Goal: Task Accomplishment & Management: Manage account settings

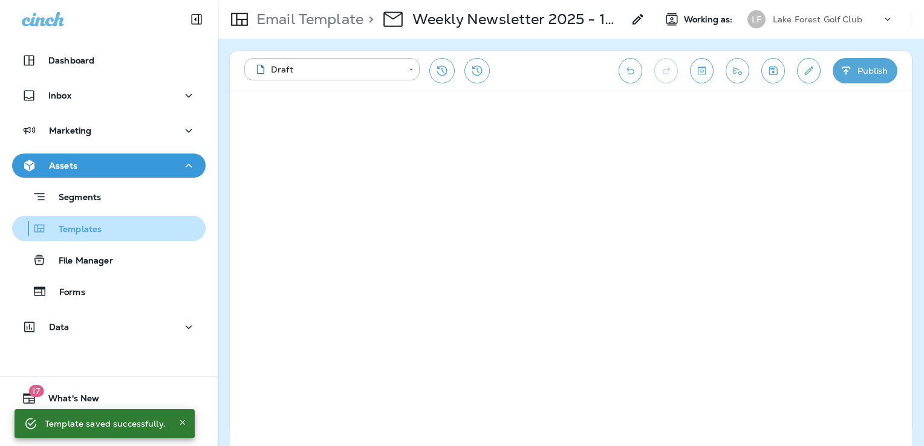
click at [100, 231] on p "Templates" at bounding box center [74, 229] width 55 height 11
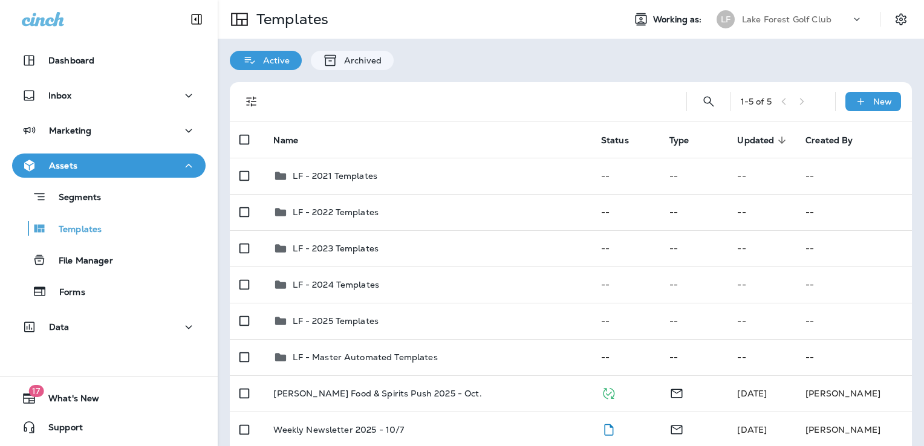
click at [781, 21] on p "Lake Forest Golf Club" at bounding box center [786, 20] width 89 height 10
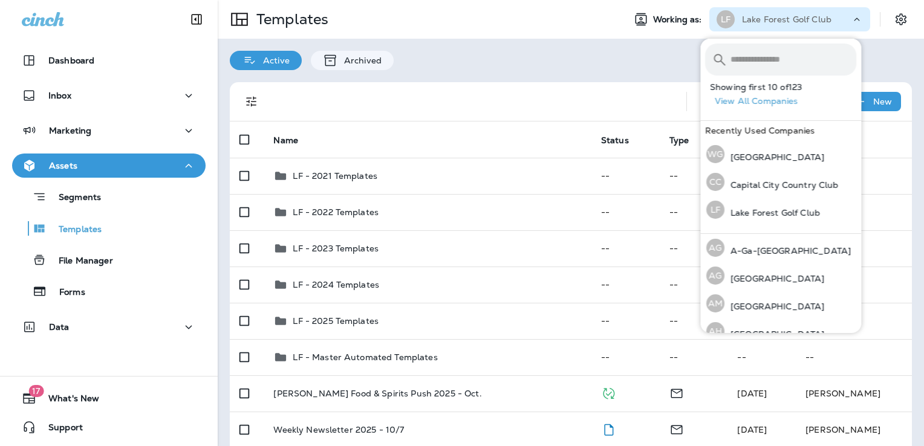
click at [775, 59] on input "text" at bounding box center [793, 60] width 126 height 32
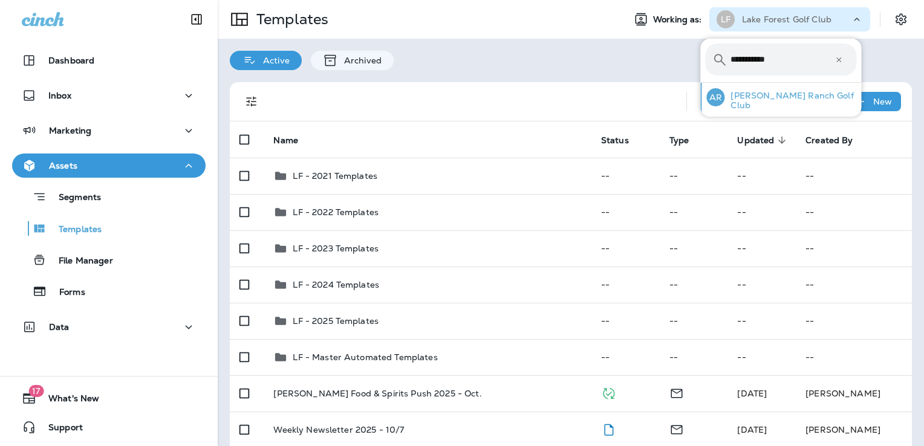
type input "**********"
click at [760, 97] on p "[PERSON_NAME] Ranch Golf Club" at bounding box center [790, 100] width 132 height 19
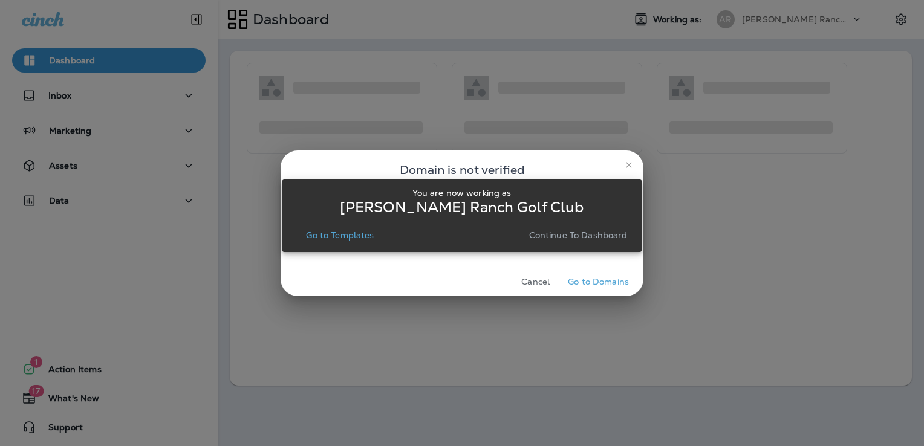
click at [335, 237] on p "Go to Templates" at bounding box center [340, 235] width 68 height 10
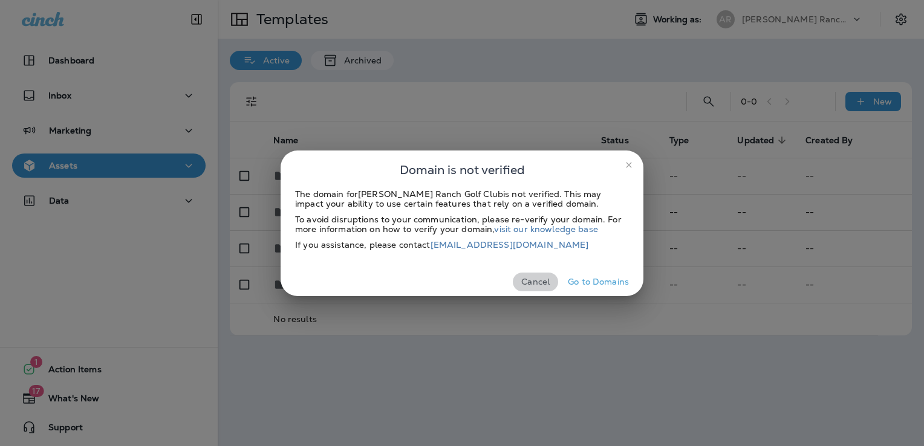
click at [538, 285] on button "Cancel" at bounding box center [535, 282] width 45 height 19
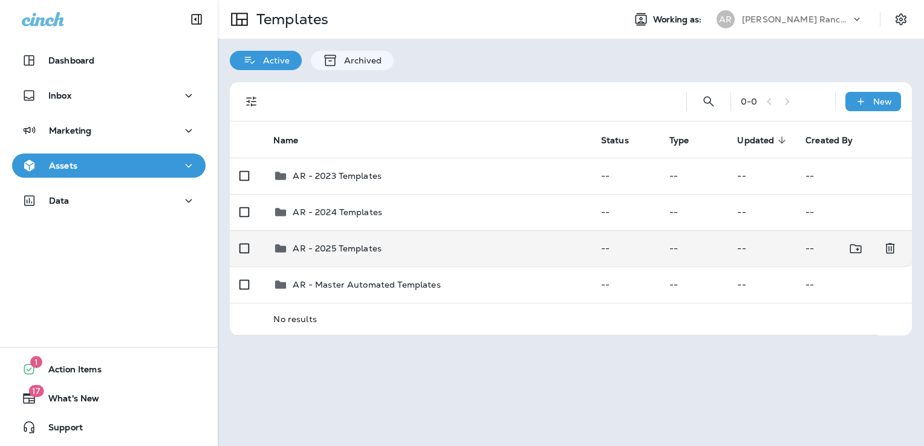
click at [456, 253] on div "AR - 2025 Templates" at bounding box center [427, 248] width 308 height 15
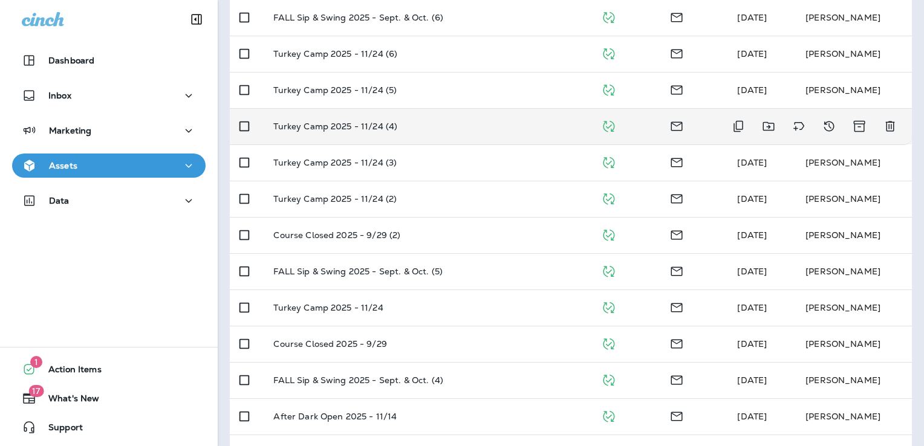
scroll to position [164, 0]
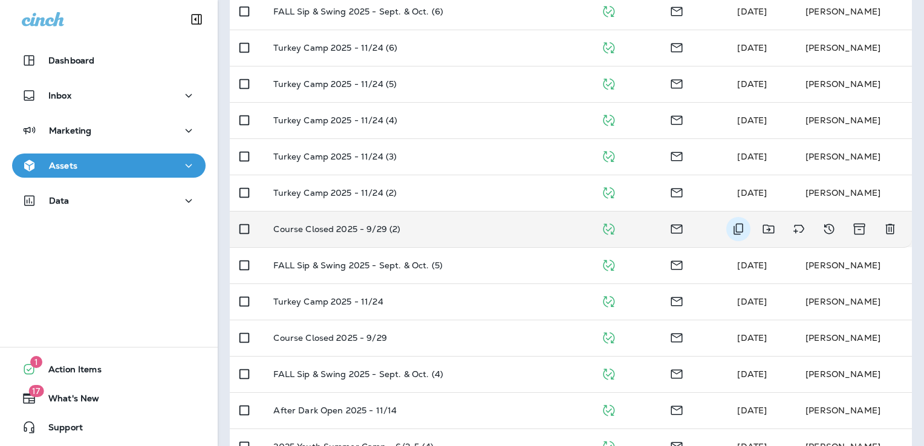
click at [731, 233] on icon "Duplicate" at bounding box center [738, 229] width 15 height 15
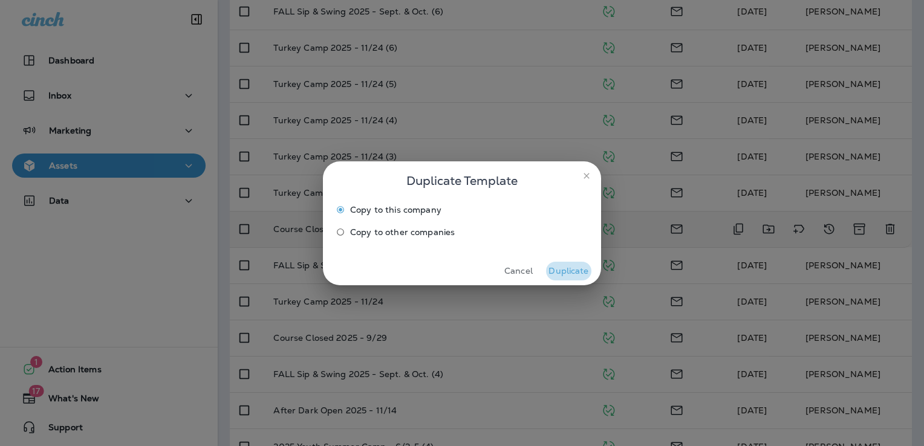
click at [578, 272] on button "Duplicate" at bounding box center [568, 271] width 45 height 19
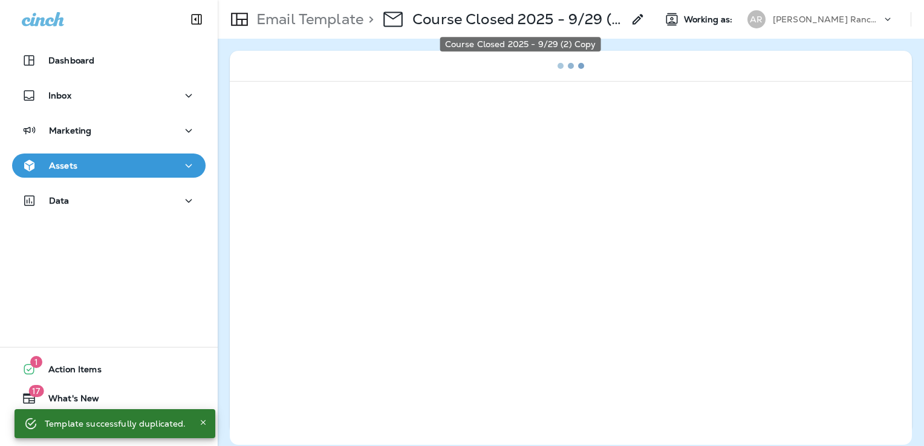
click at [557, 22] on p "Course Closed 2025 - 9/29 (2) Copy" at bounding box center [517, 19] width 211 height 18
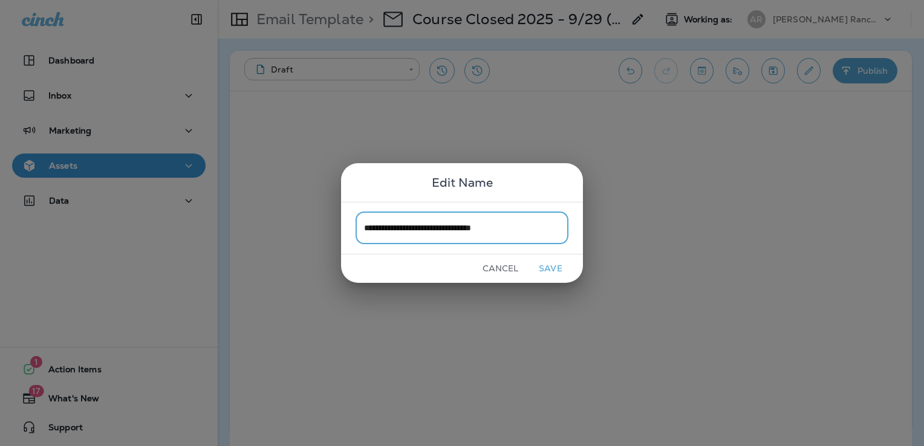
type input "**********"
click at [546, 272] on button "Save" at bounding box center [550, 268] width 45 height 19
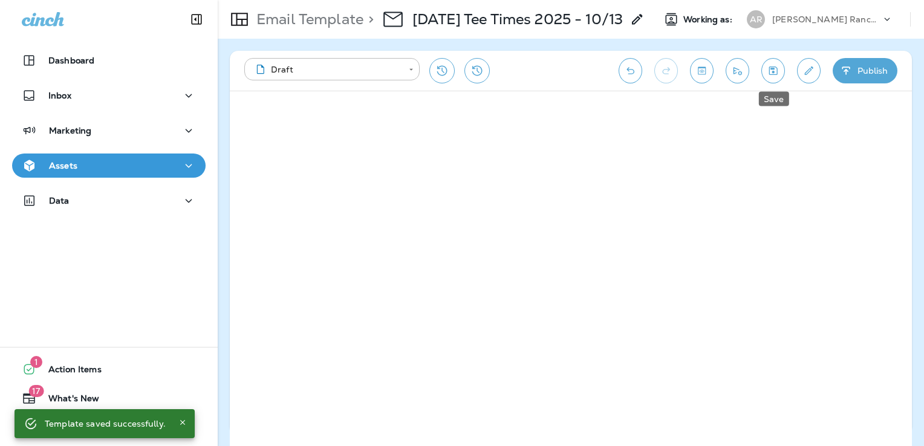
click at [775, 74] on icon "Save" at bounding box center [772, 71] width 13 height 12
click at [809, 68] on icon "Edit details" at bounding box center [809, 70] width 8 height 8
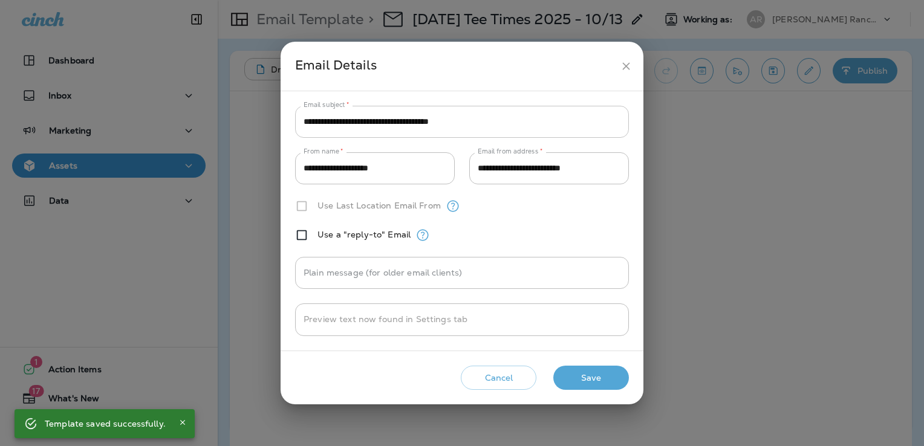
click at [418, 127] on input "**********" at bounding box center [462, 122] width 334 height 32
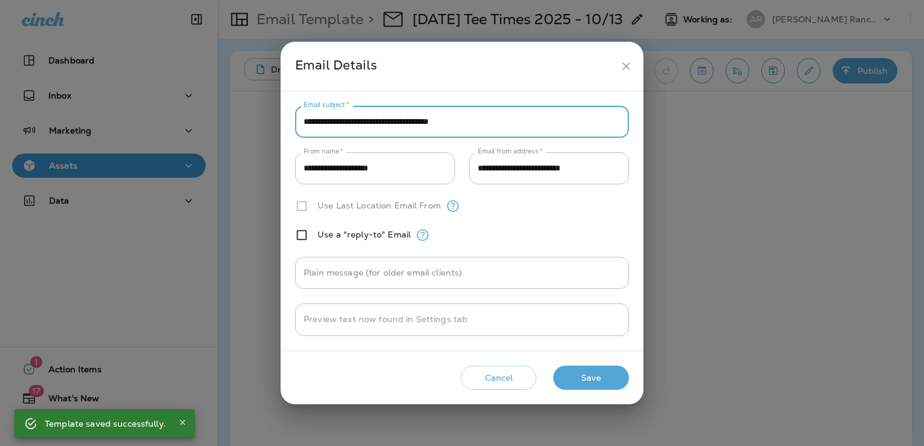
click at [418, 127] on input "**********" at bounding box center [462, 122] width 334 height 32
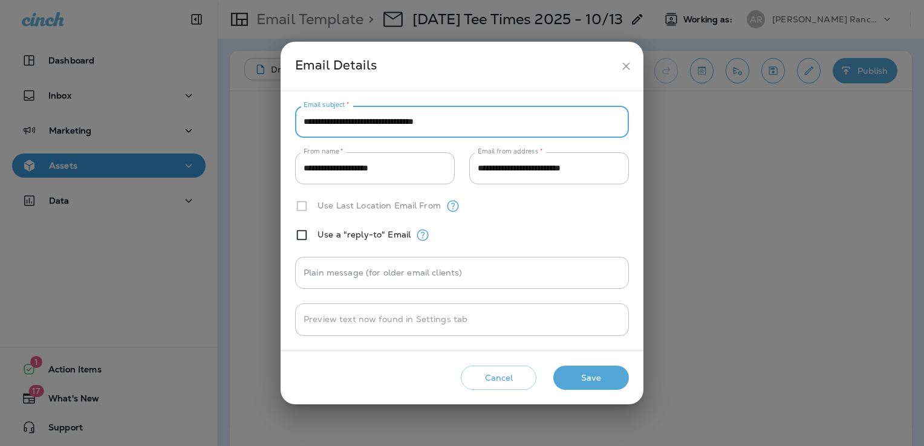
type input "**********"
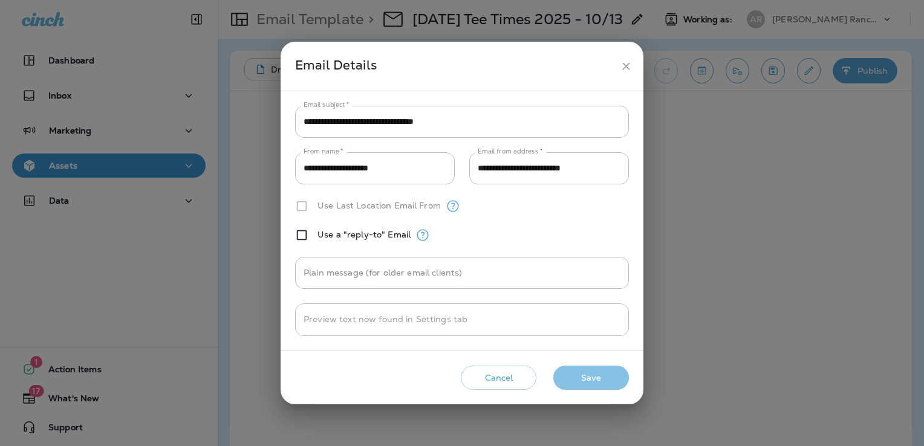
click at [601, 374] on button "Save" at bounding box center [591, 378] width 76 height 25
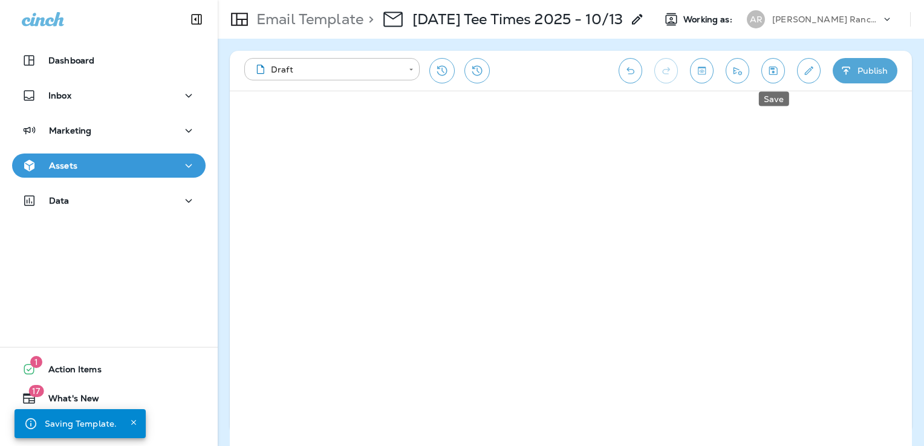
click at [775, 65] on icon "Save" at bounding box center [772, 71] width 13 height 12
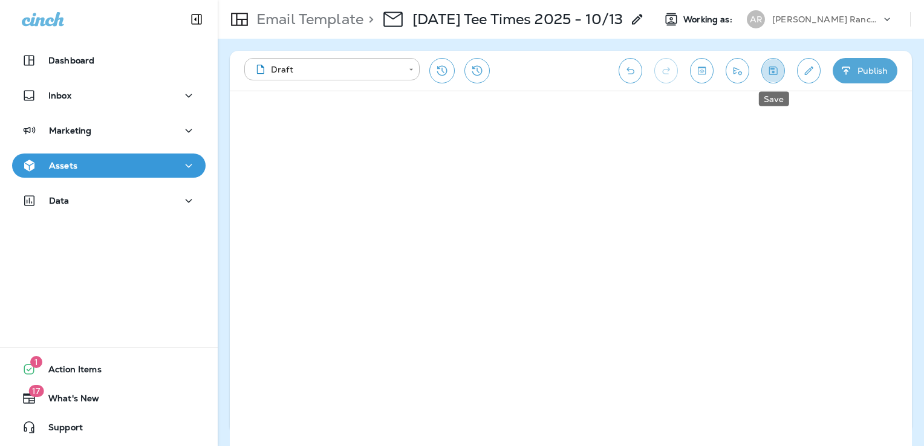
click at [765, 71] on button "Save" at bounding box center [773, 70] width 24 height 25
click at [774, 73] on icon "Save" at bounding box center [772, 71] width 13 height 12
click at [740, 69] on icon "Send test email" at bounding box center [737, 71] width 13 height 12
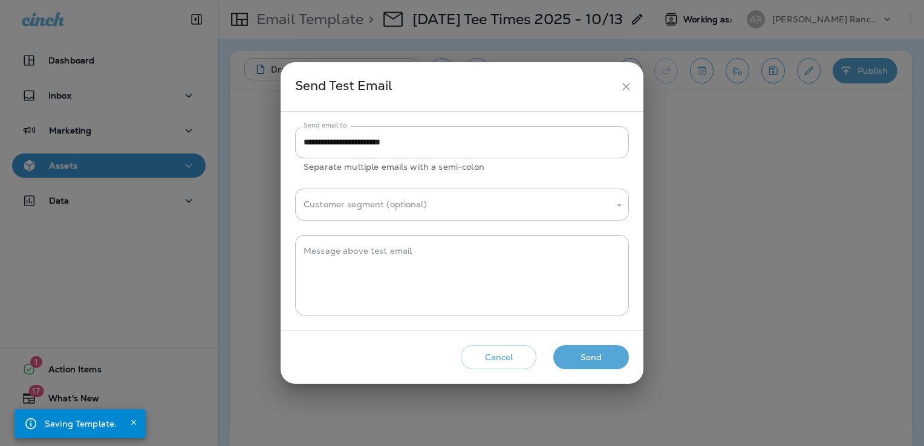
drag, startPoint x: 606, startPoint y: 355, endPoint x: 641, endPoint y: 334, distance: 40.4
click at [607, 355] on button "Send" at bounding box center [591, 357] width 76 height 25
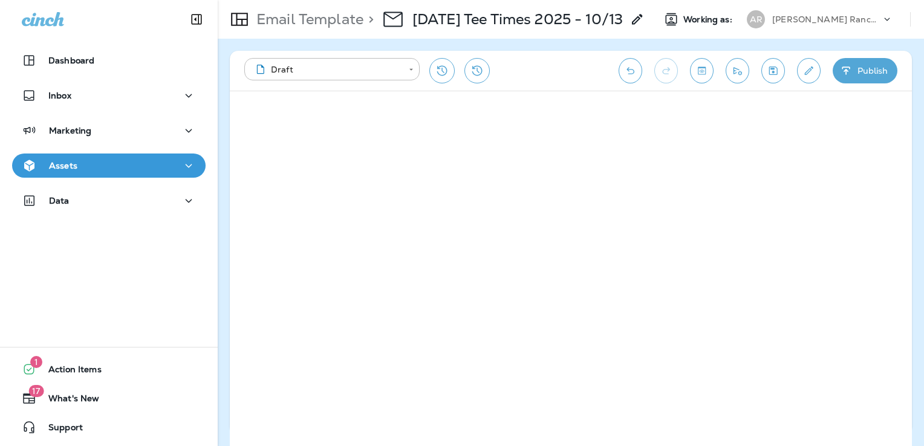
click at [120, 169] on div "Assets" at bounding box center [109, 165] width 174 height 15
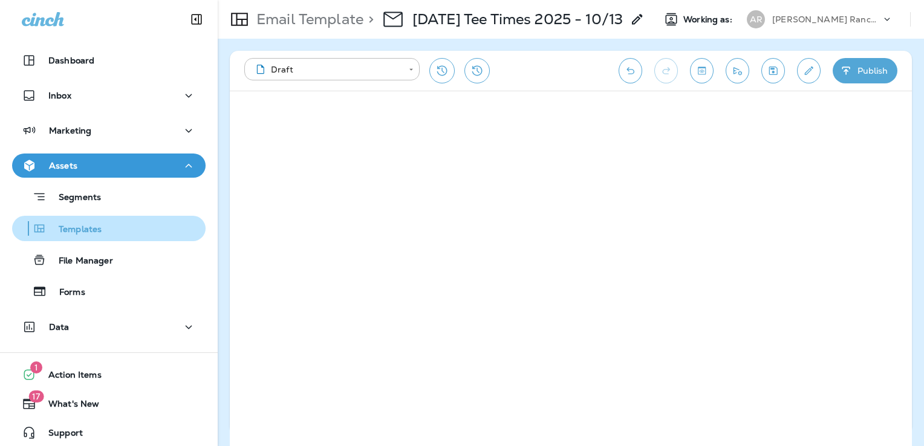
click at [127, 233] on div "Templates" at bounding box center [109, 228] width 184 height 18
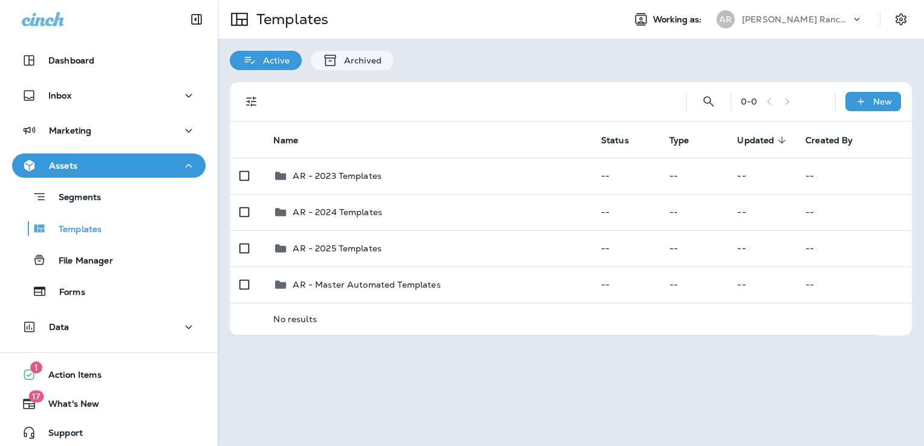
click at [800, 13] on div "[PERSON_NAME] Ranch Golf Club" at bounding box center [796, 19] width 109 height 18
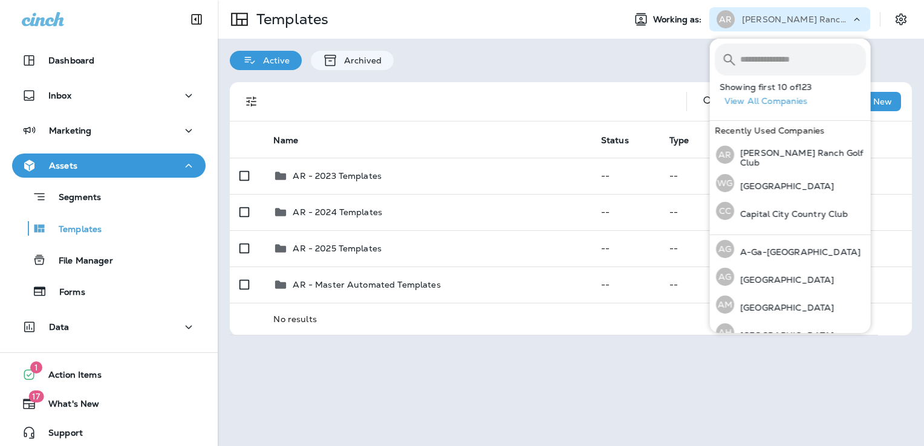
click at [768, 74] on input "text" at bounding box center [803, 60] width 126 height 32
click at [768, 62] on input "text" at bounding box center [803, 60] width 126 height 32
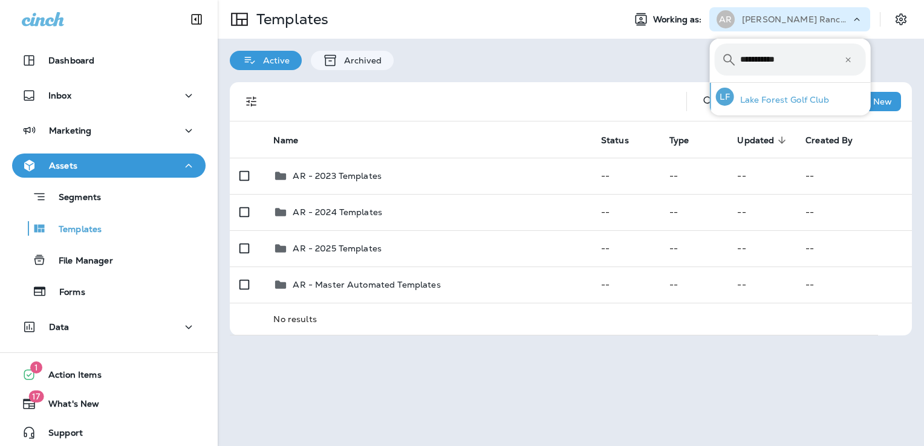
type input "**********"
click at [764, 93] on div "[PERSON_NAME] Forest Golf Club" at bounding box center [772, 97] width 123 height 28
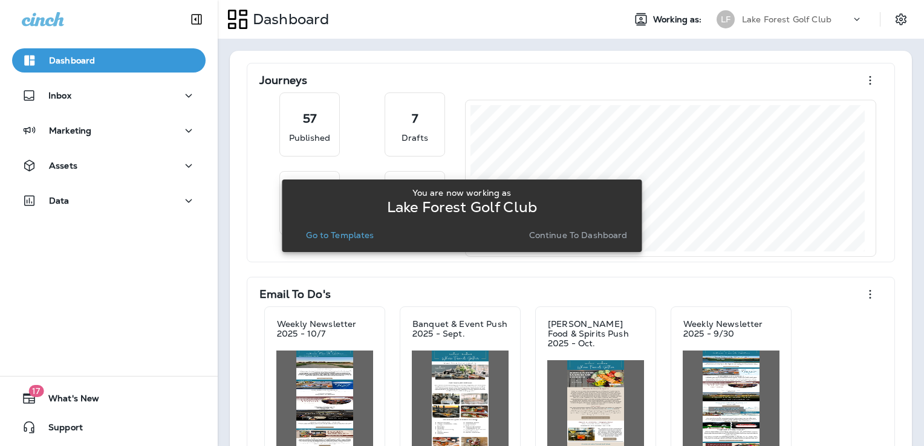
click at [358, 233] on p "Go to Templates" at bounding box center [340, 235] width 68 height 10
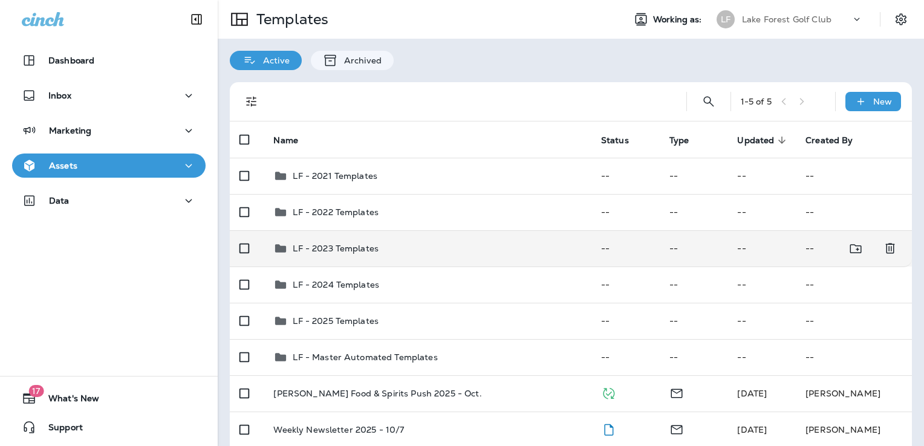
scroll to position [123, 0]
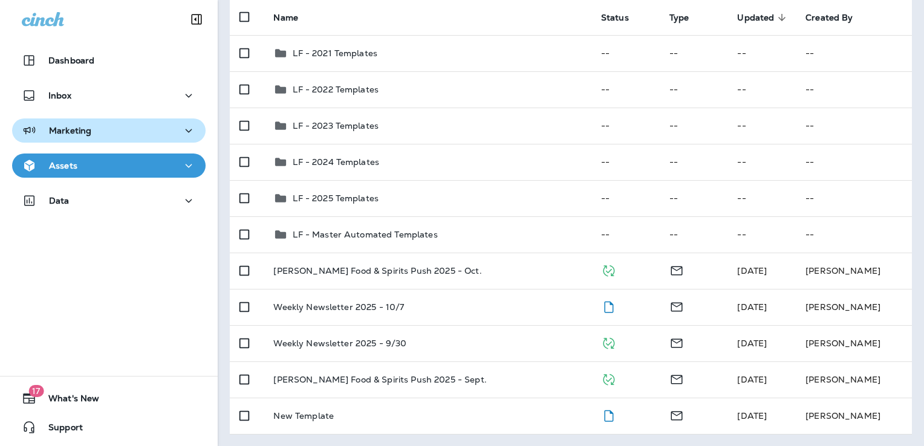
click at [139, 141] on button "Marketing" at bounding box center [108, 130] width 193 height 24
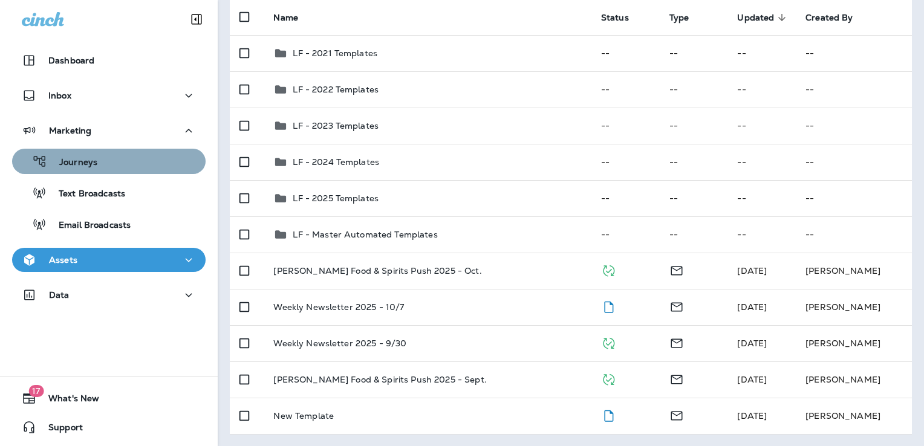
click at [121, 164] on div "Journeys" at bounding box center [109, 161] width 184 height 18
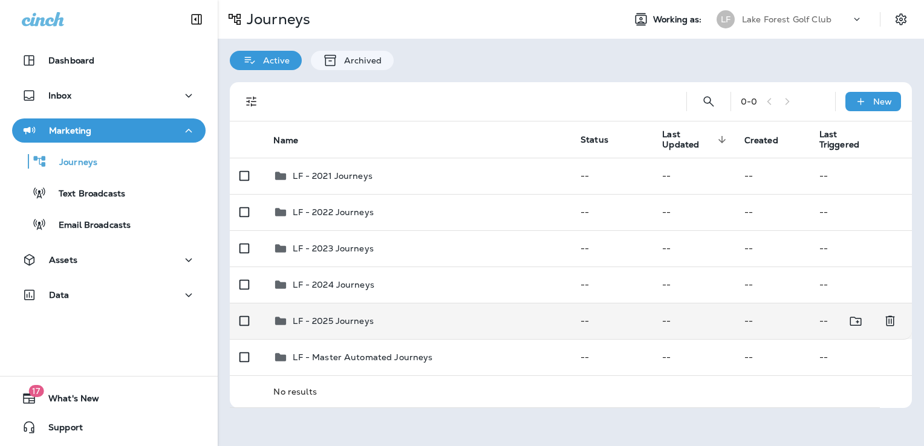
click at [415, 328] on div "LF - 2025 Journeys" at bounding box center [417, 321] width 288 height 15
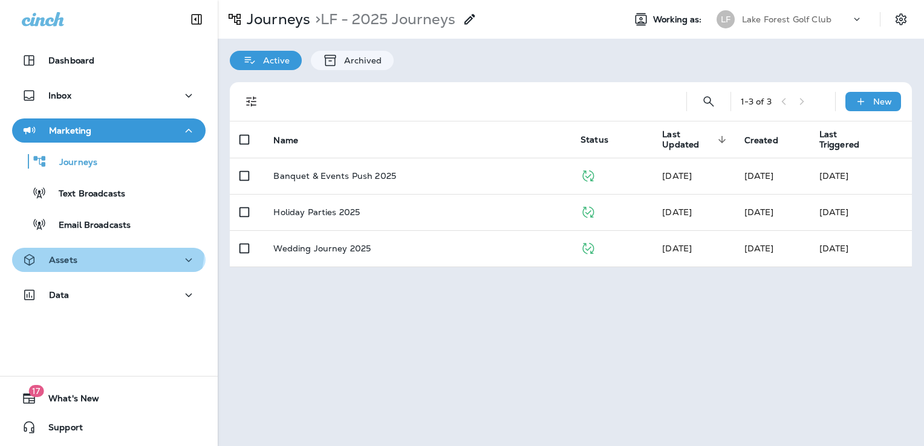
click at [106, 248] on button "Assets" at bounding box center [108, 260] width 193 height 24
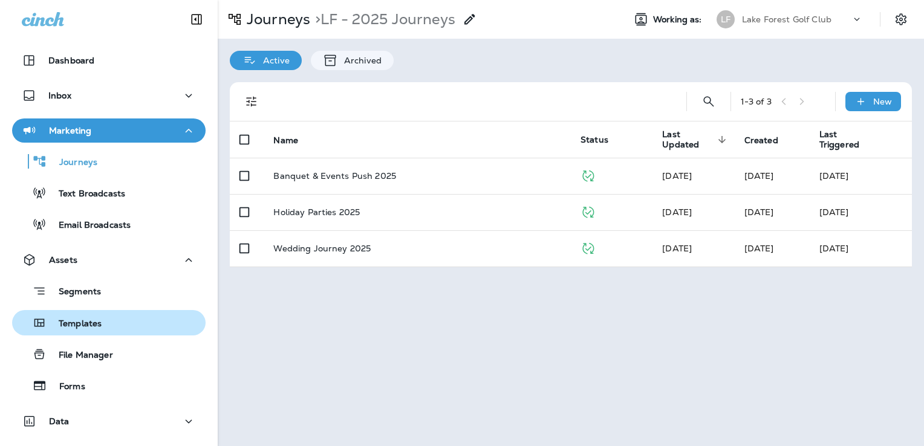
click at [113, 322] on div "Templates" at bounding box center [109, 323] width 184 height 18
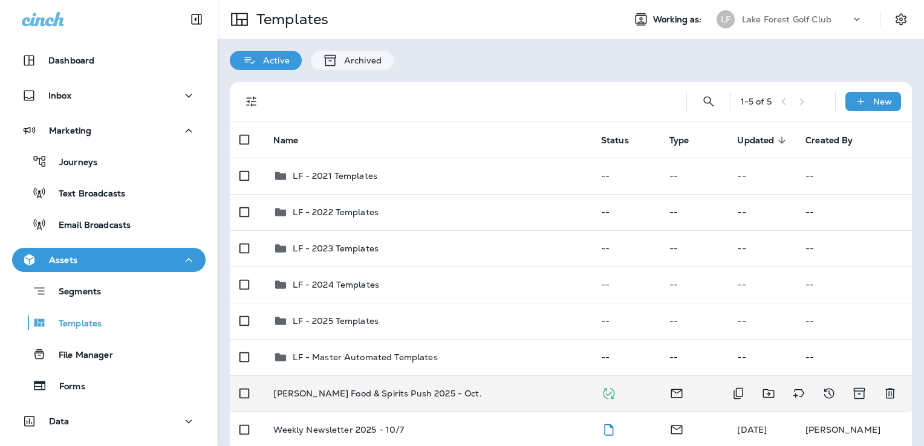
click at [450, 400] on td "[PERSON_NAME] Food & Spirits Push 2025 - Oct." at bounding box center [427, 393] width 327 height 36
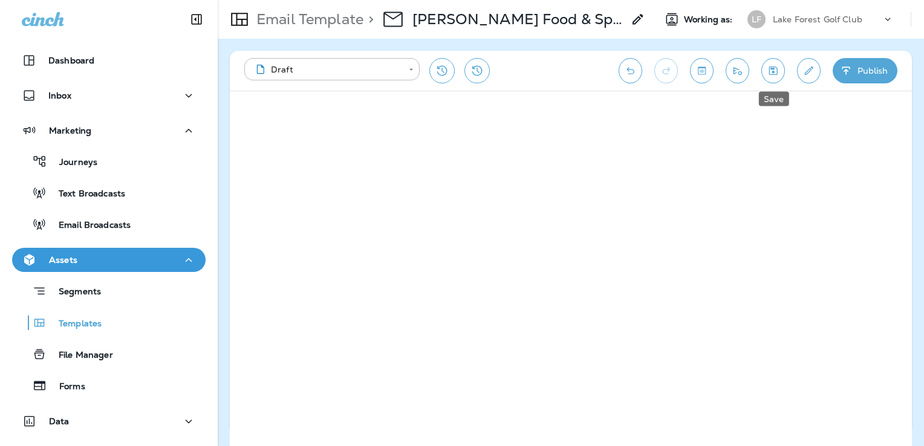
drag, startPoint x: 769, startPoint y: 75, endPoint x: 761, endPoint y: 75, distance: 7.9
click at [769, 74] on icon "Save" at bounding box center [772, 71] width 13 height 12
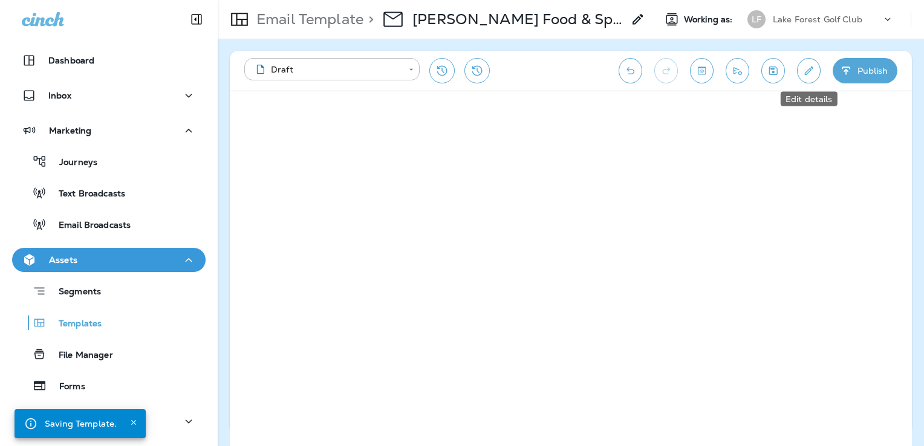
click at [806, 70] on icon "Edit details" at bounding box center [808, 71] width 13 height 12
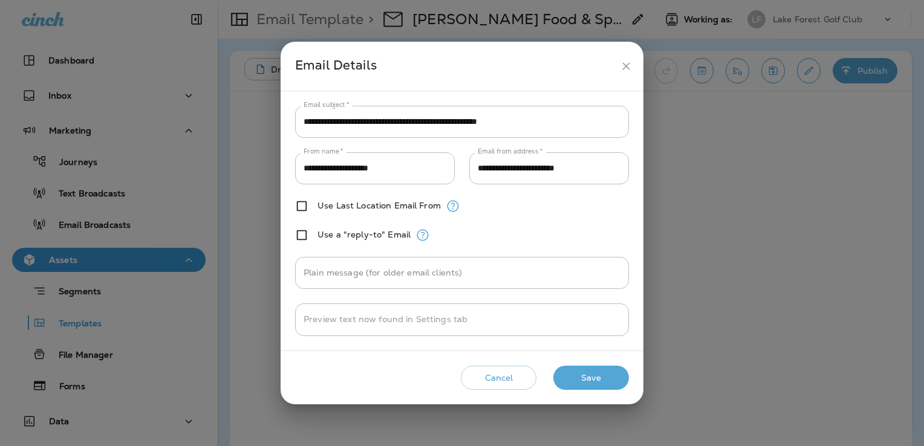
drag, startPoint x: 624, startPoint y: 69, endPoint x: 633, endPoint y: 106, distance: 38.0
click at [624, 69] on icon "close" at bounding box center [626, 66] width 13 height 13
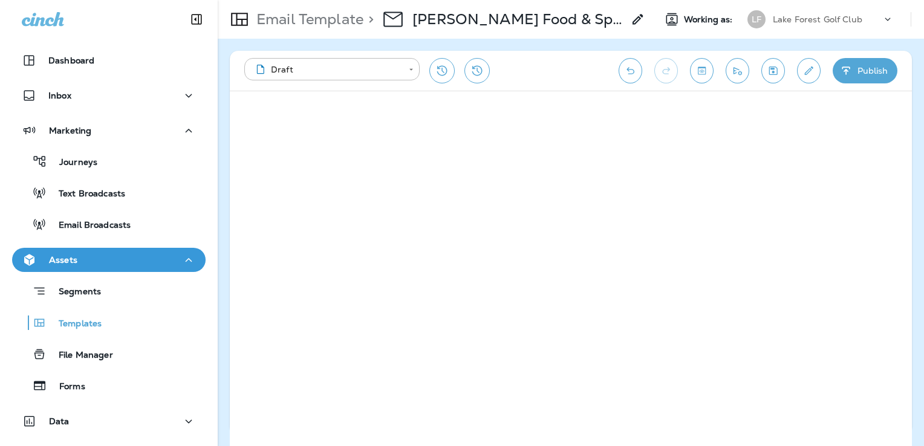
click at [805, 71] on icon "Edit details" at bounding box center [808, 71] width 13 height 12
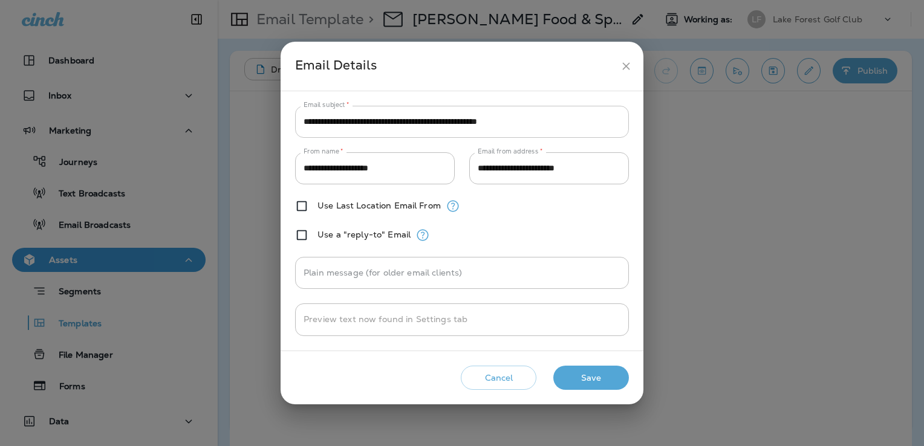
click at [560, 121] on input "**********" at bounding box center [462, 122] width 334 height 32
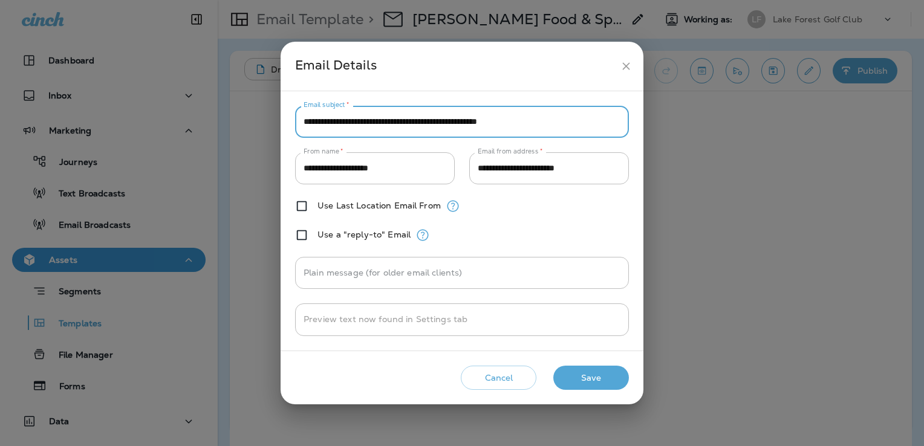
click at [560, 121] on input "**********" at bounding box center [462, 122] width 334 height 32
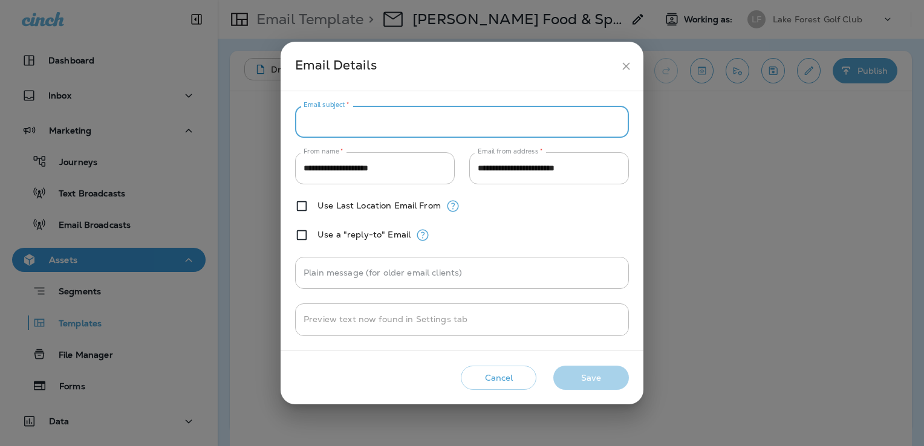
paste input "**********"
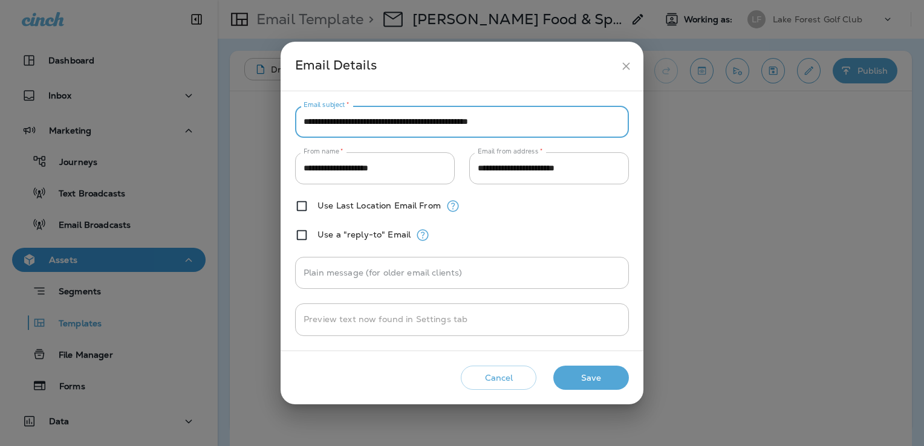
type input "**********"
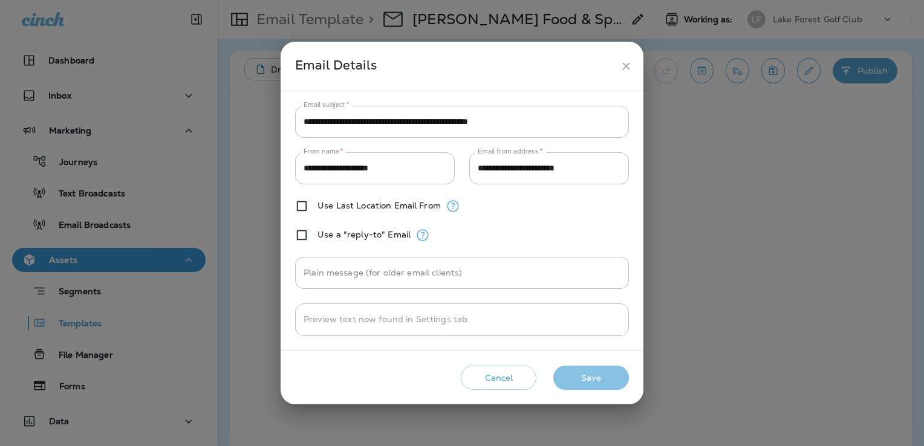
click at [614, 374] on button "Save" at bounding box center [591, 378] width 76 height 25
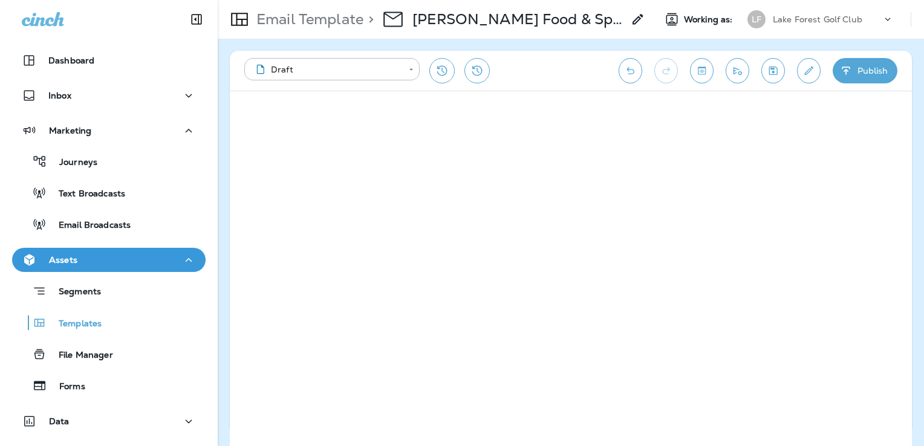
click at [779, 69] on button "Save" at bounding box center [773, 70] width 24 height 25
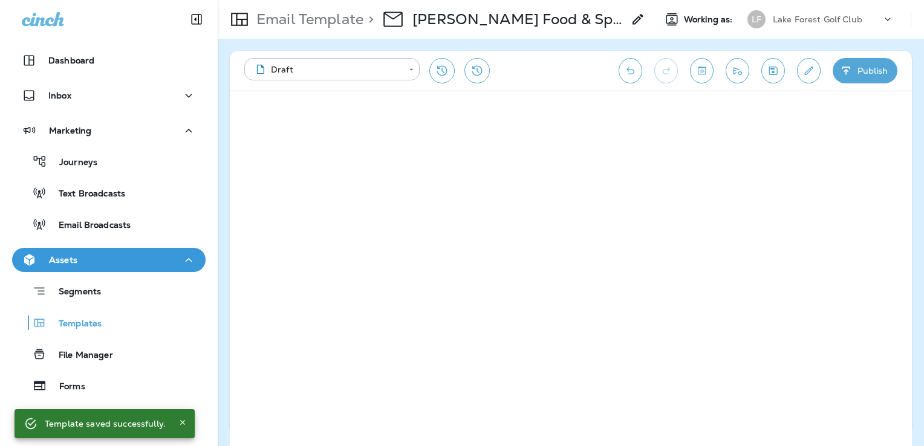
click at [778, 71] on icon "Save" at bounding box center [772, 71] width 13 height 12
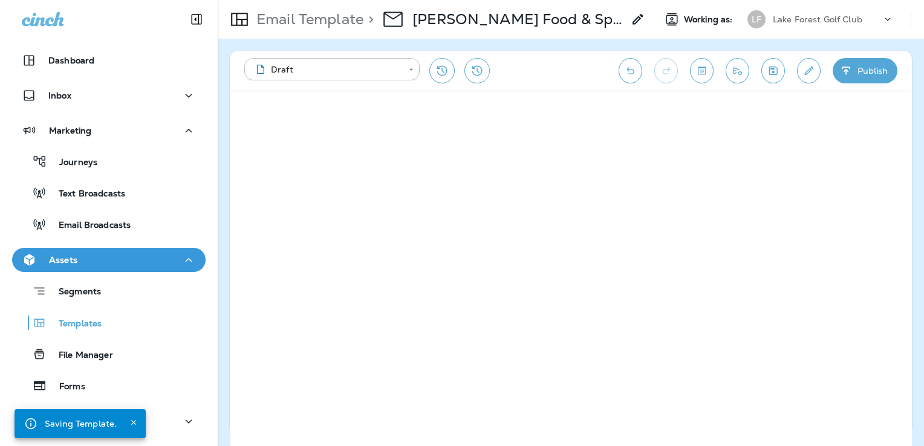
click at [855, 74] on button "Publish" at bounding box center [864, 70] width 65 height 25
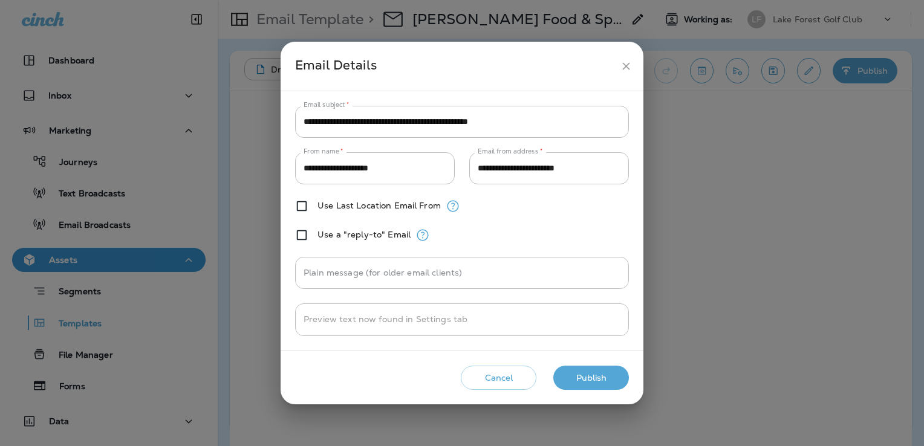
click at [597, 374] on button "Publish" at bounding box center [591, 378] width 76 height 25
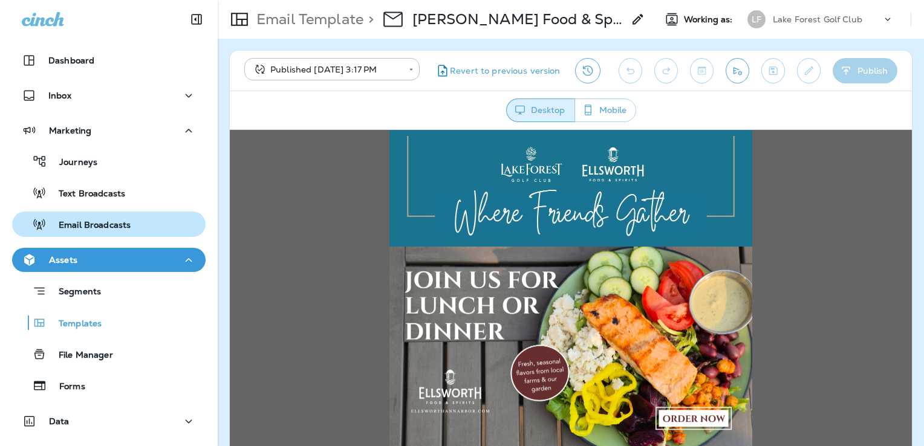
click at [97, 224] on p "Email Broadcasts" at bounding box center [89, 225] width 84 height 11
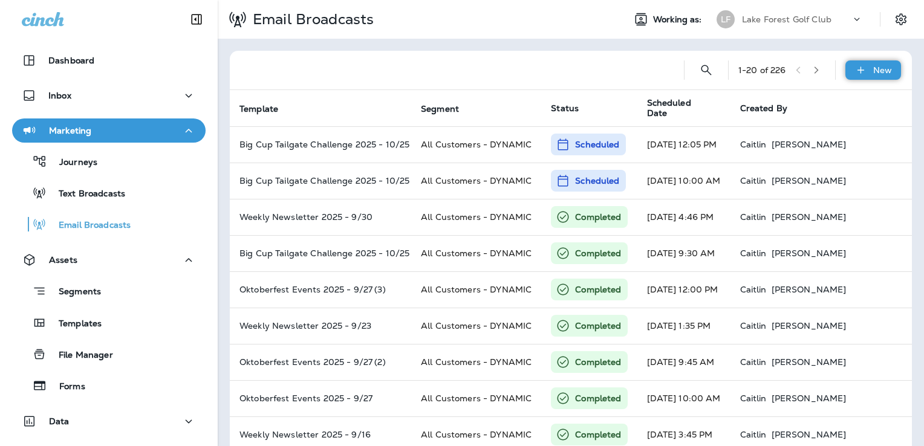
click at [873, 70] on p "New" at bounding box center [882, 70] width 19 height 10
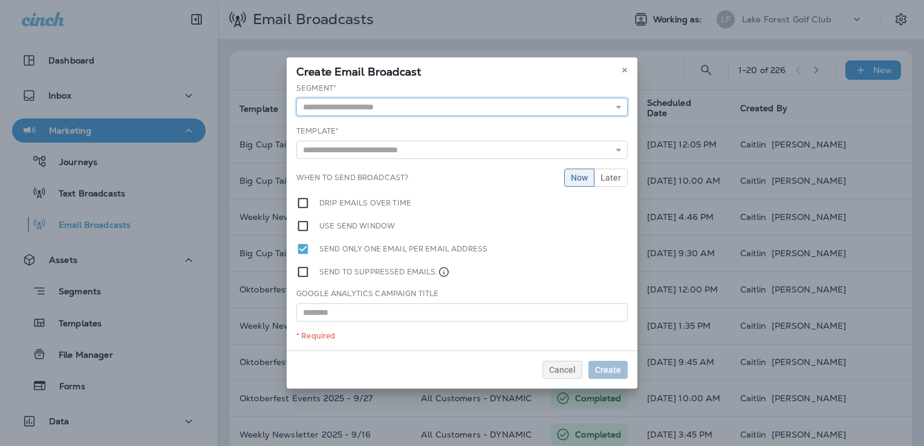
click at [380, 109] on input "text" at bounding box center [461, 107] width 331 height 18
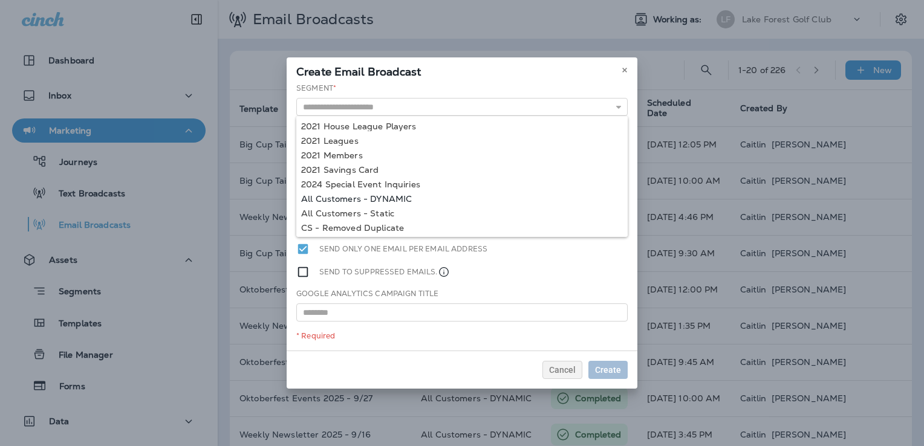
type input "**********"
click at [392, 201] on div "**********" at bounding box center [462, 217] width 351 height 268
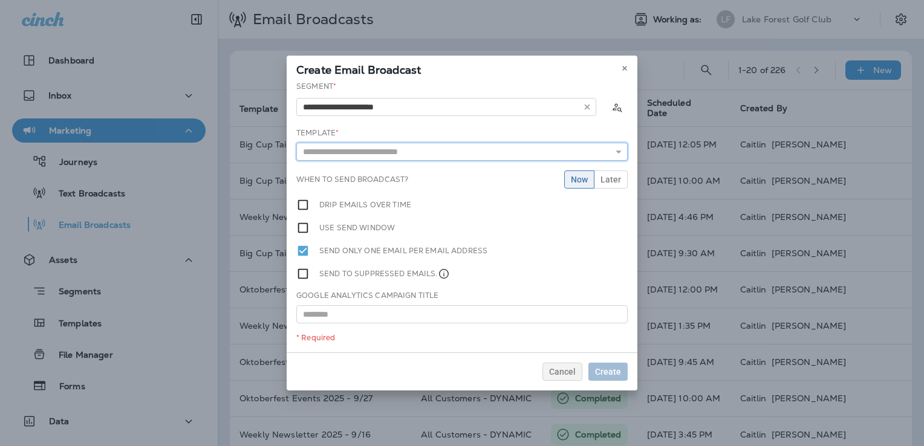
click at [394, 154] on input "text" at bounding box center [461, 152] width 331 height 18
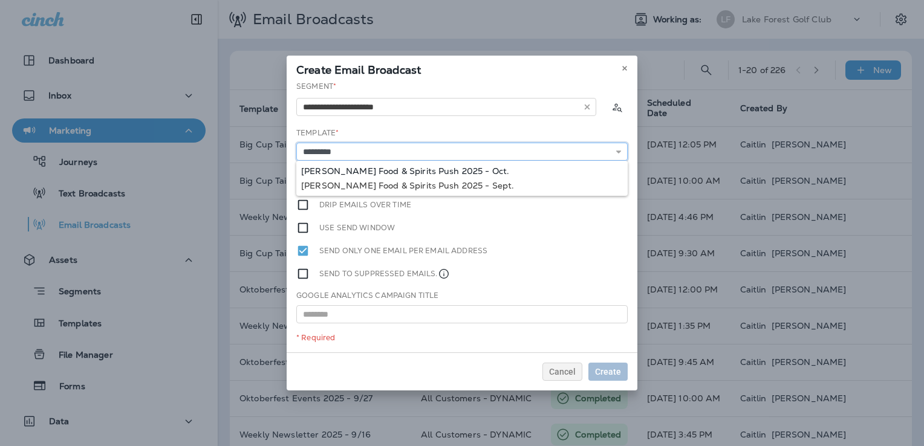
type input "**********"
click at [405, 170] on div "**********" at bounding box center [462, 216] width 351 height 271
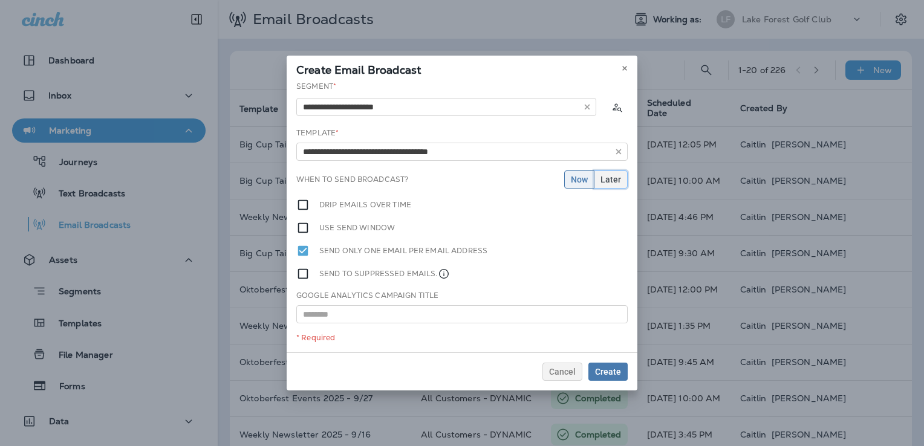
click at [609, 176] on span "Later" at bounding box center [610, 179] width 21 height 8
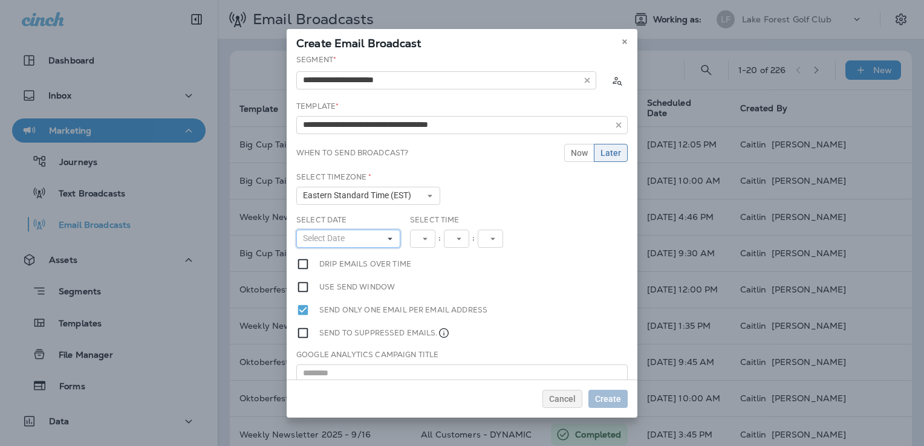
click at [367, 243] on button "Select Date" at bounding box center [348, 239] width 104 height 18
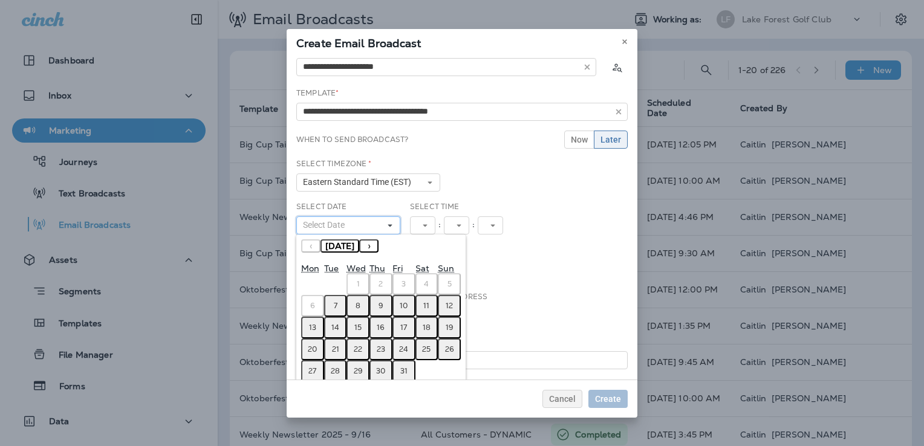
scroll to position [31, 0]
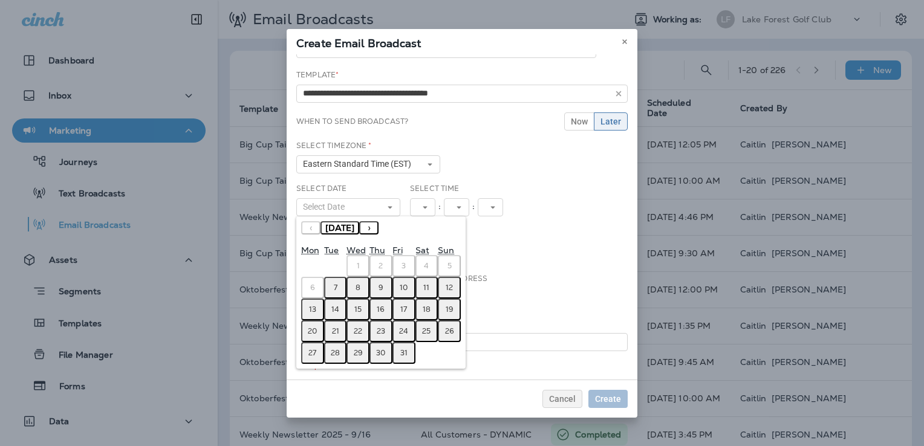
click at [358, 307] on abbr "15" at bounding box center [357, 310] width 7 height 10
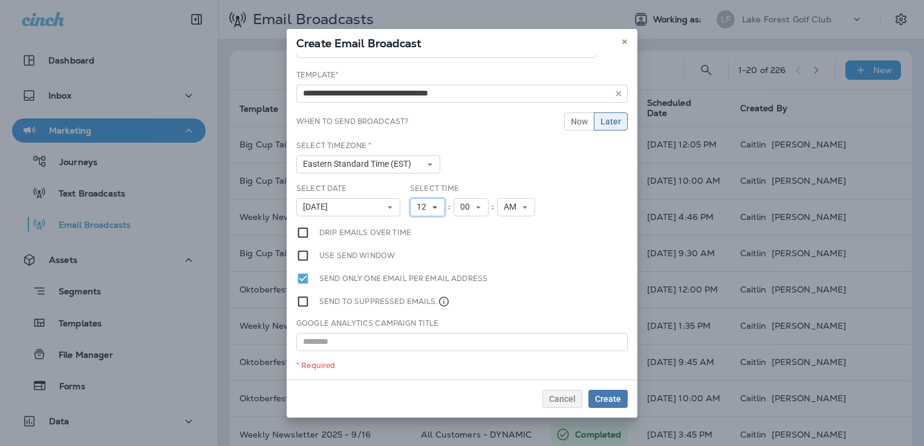
click at [418, 203] on span "12" at bounding box center [423, 207] width 15 height 10
click at [422, 369] on link "11" at bounding box center [427, 371] width 35 height 15
click at [465, 207] on span "00" at bounding box center [467, 207] width 15 height 10
click at [431, 204] on icon at bounding box center [434, 207] width 7 height 7
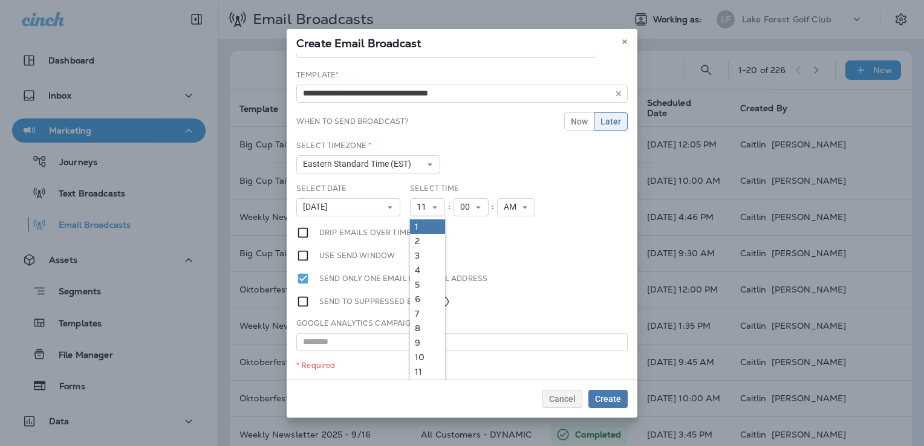
click at [421, 222] on link "1" at bounding box center [427, 226] width 35 height 15
click at [522, 204] on button "AM" at bounding box center [511, 207] width 38 height 18
click at [507, 235] on link "PM" at bounding box center [511, 241] width 38 height 15
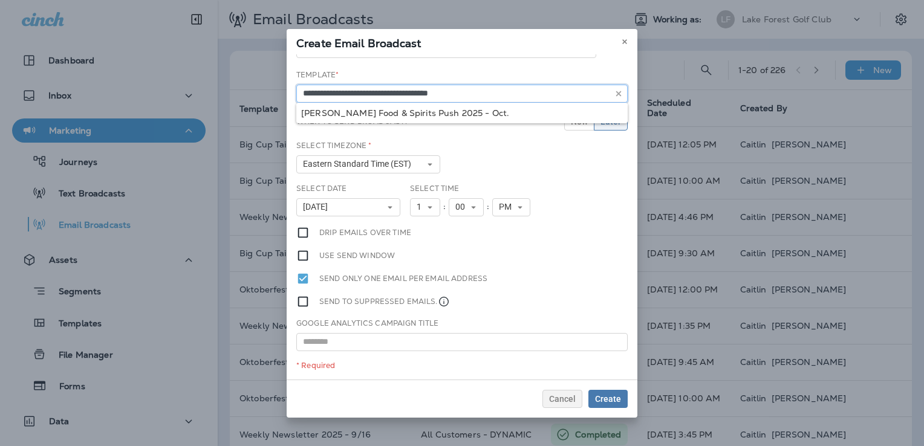
click at [398, 94] on input "**********" at bounding box center [461, 94] width 331 height 18
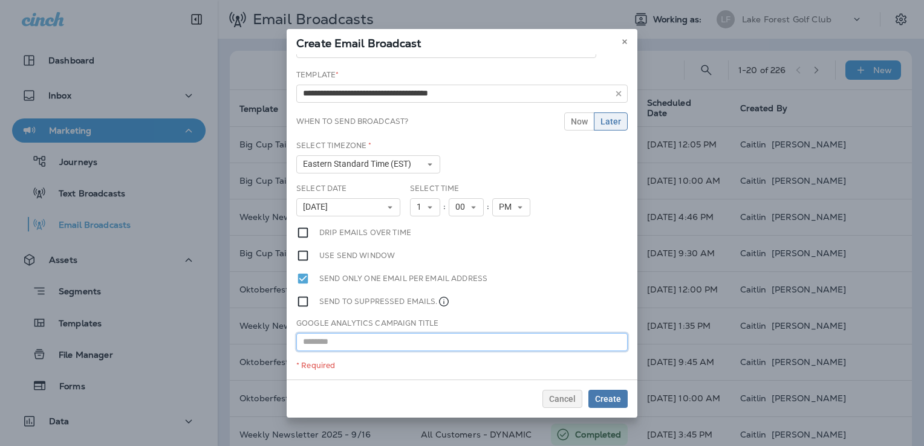
click at [409, 334] on input "text" at bounding box center [461, 342] width 331 height 18
paste input "**********"
type input "**********"
click at [621, 402] on button "Create" at bounding box center [607, 399] width 39 height 18
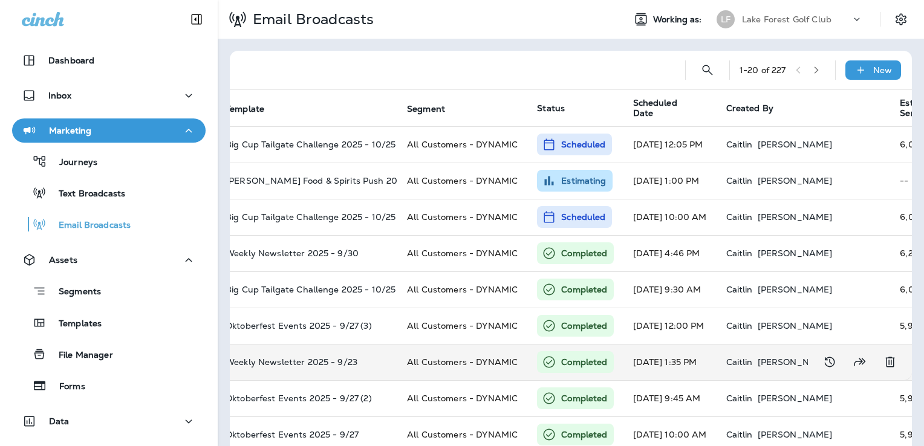
scroll to position [0, 0]
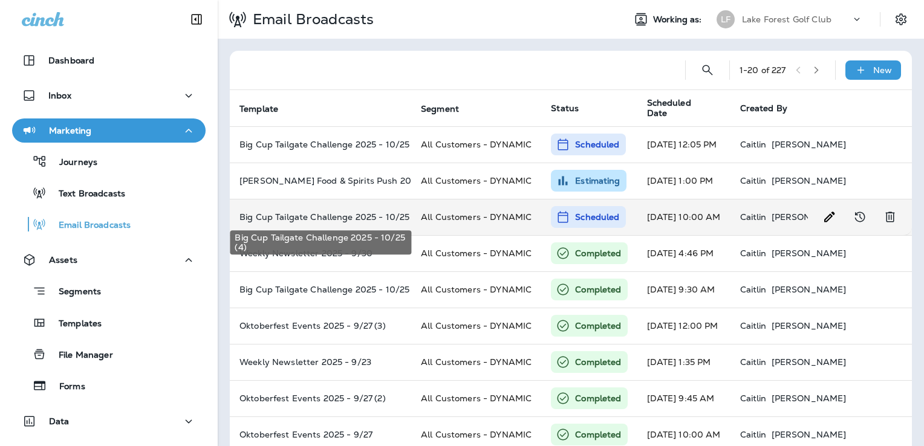
click at [392, 219] on p "Big Cup Tailgate Challenge 2025 - 10/25 (4)" at bounding box center [320, 217] width 162 height 10
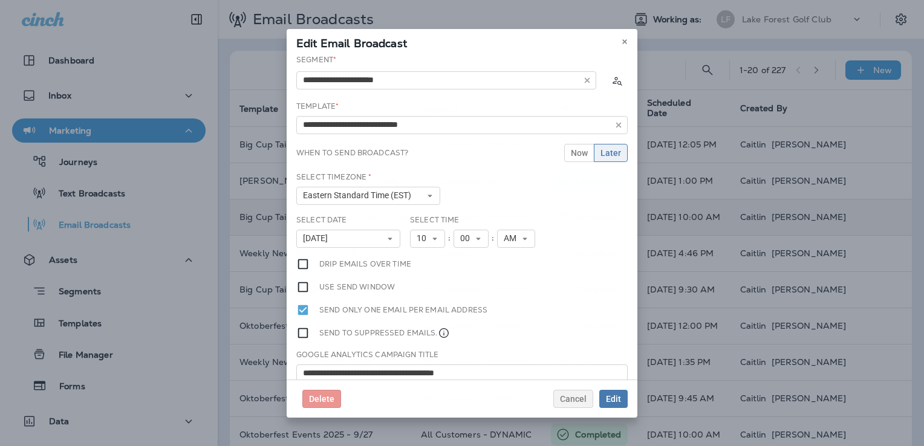
type input "**********"
click at [614, 401] on span "Edit" at bounding box center [613, 399] width 15 height 8
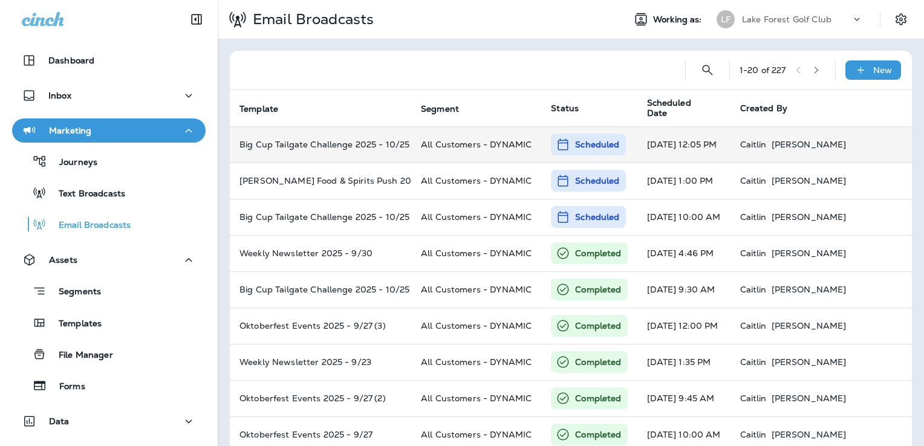
click at [344, 149] on td "Big Cup Tailgate Challenge 2025 - 10/25 (3)" at bounding box center [320, 144] width 181 height 36
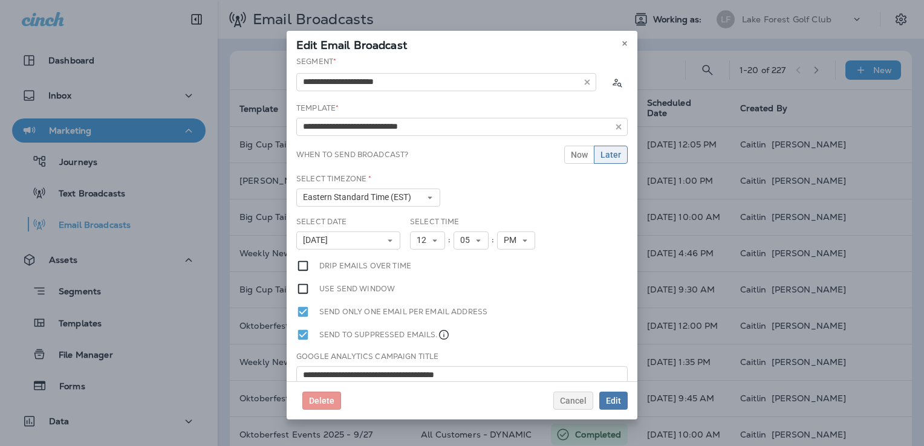
type input "**********"
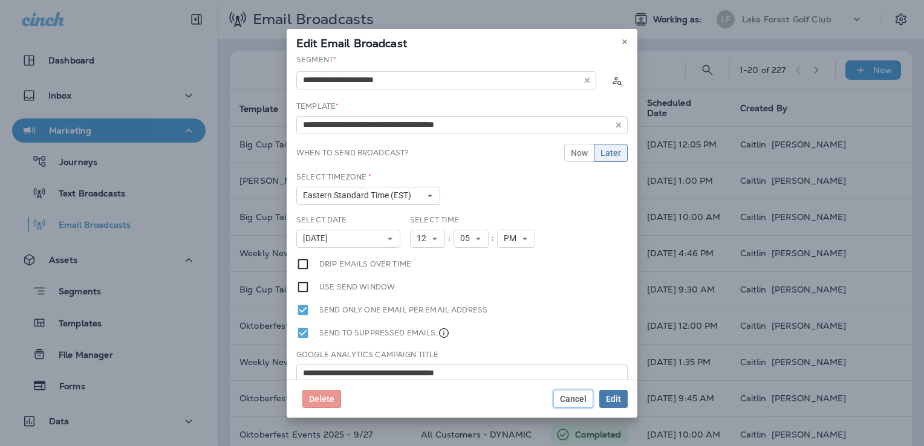
click at [572, 400] on span "Cancel" at bounding box center [573, 399] width 27 height 8
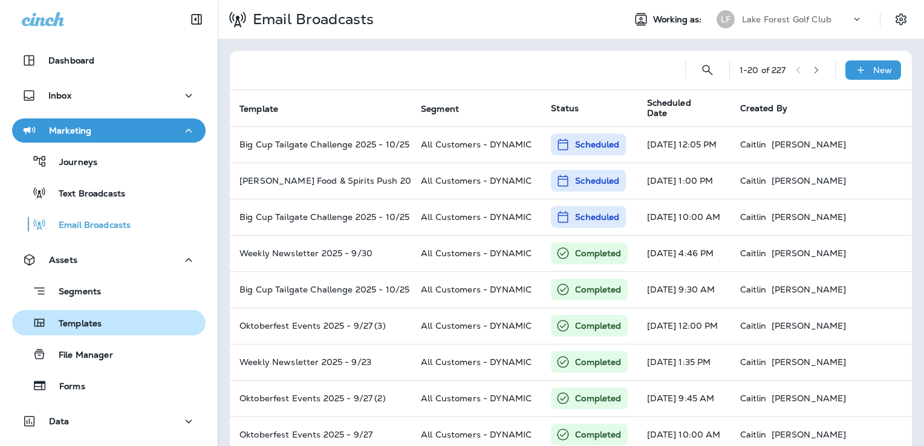
click at [102, 320] on div "Templates" at bounding box center [109, 323] width 184 height 18
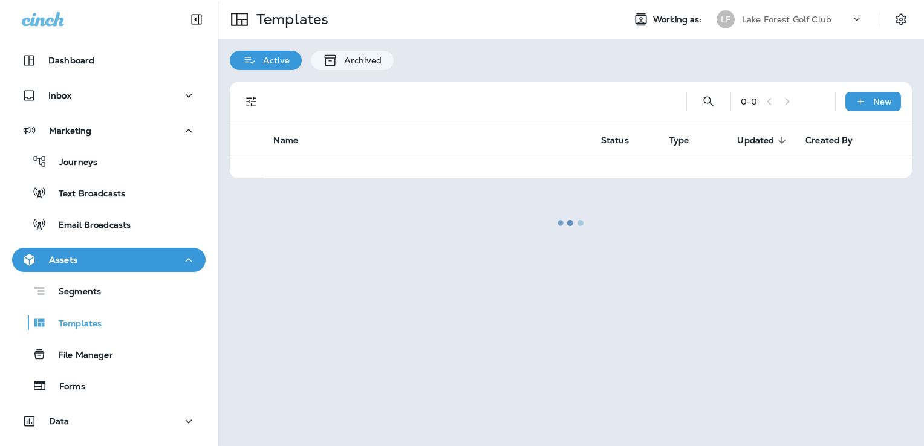
click at [788, 16] on div at bounding box center [571, 223] width 704 height 444
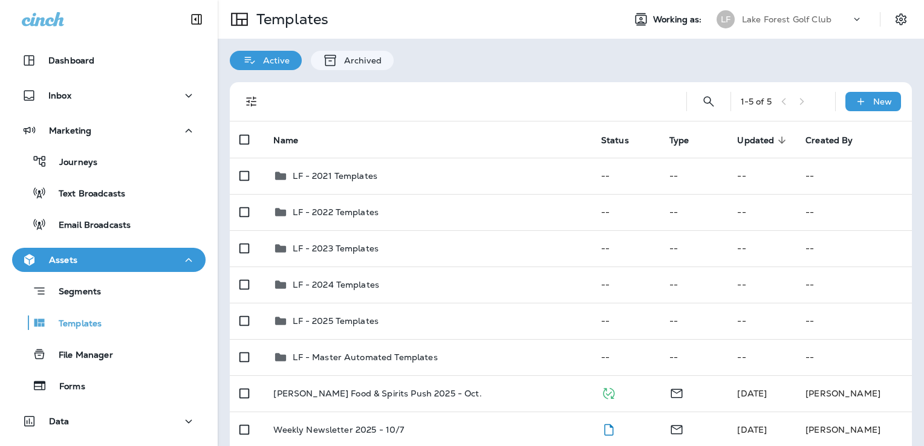
click at [788, 21] on p "Lake Forest Golf Club" at bounding box center [786, 20] width 89 height 10
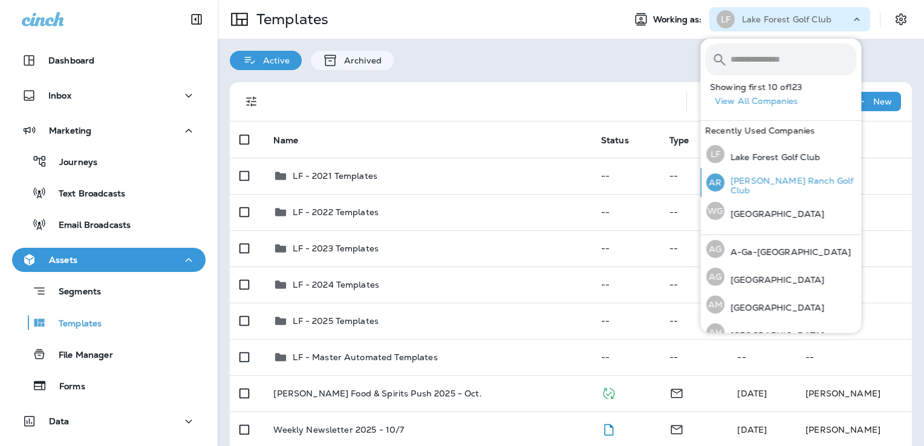
click at [759, 183] on p "[PERSON_NAME] Ranch Golf Club" at bounding box center [790, 185] width 132 height 19
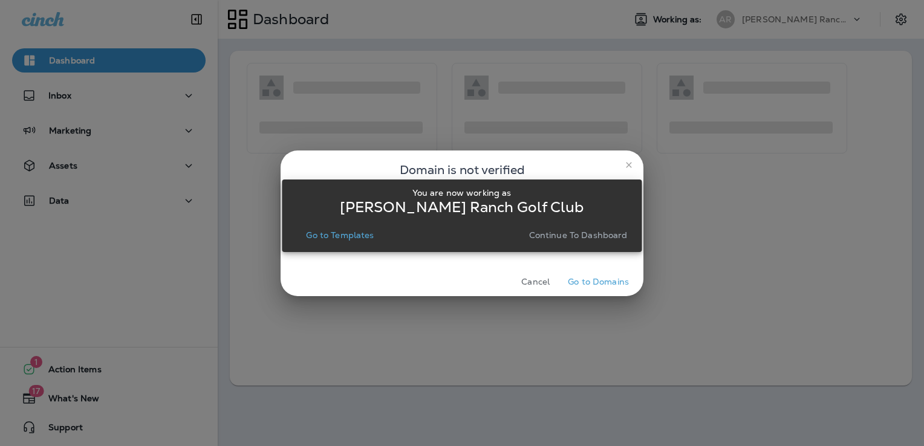
click at [360, 236] on p "Go to Templates" at bounding box center [340, 235] width 68 height 10
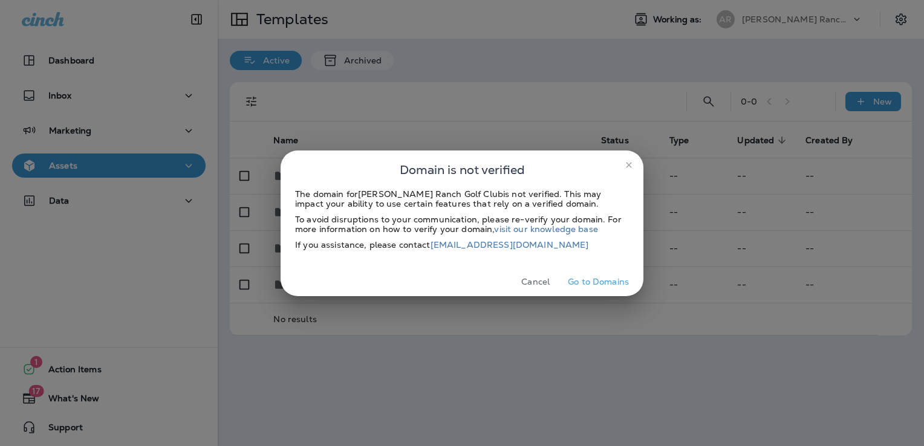
click at [542, 280] on button "Cancel" at bounding box center [535, 282] width 45 height 19
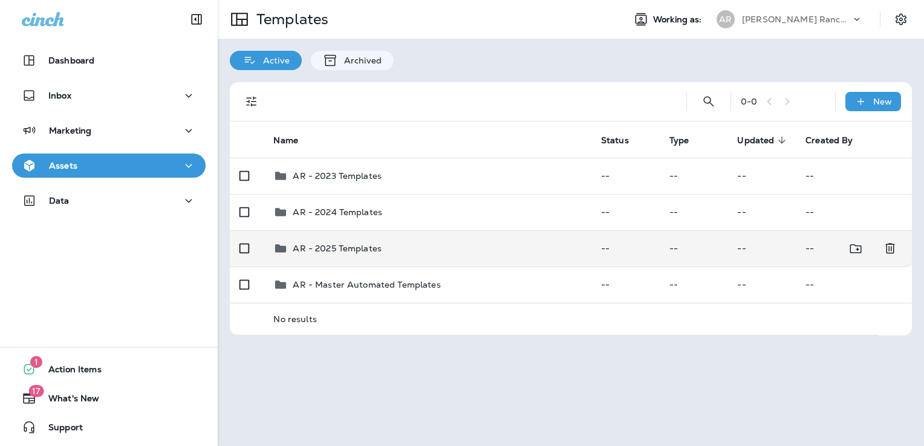
click at [410, 245] on div "AR - 2025 Templates" at bounding box center [427, 248] width 308 height 15
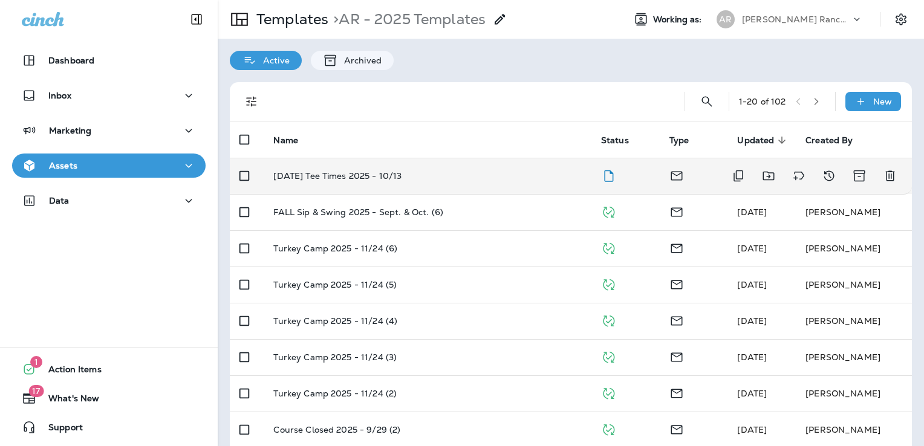
click at [474, 177] on div "[DATE] Tee Times 2025 - 10/13" at bounding box center [427, 176] width 308 height 10
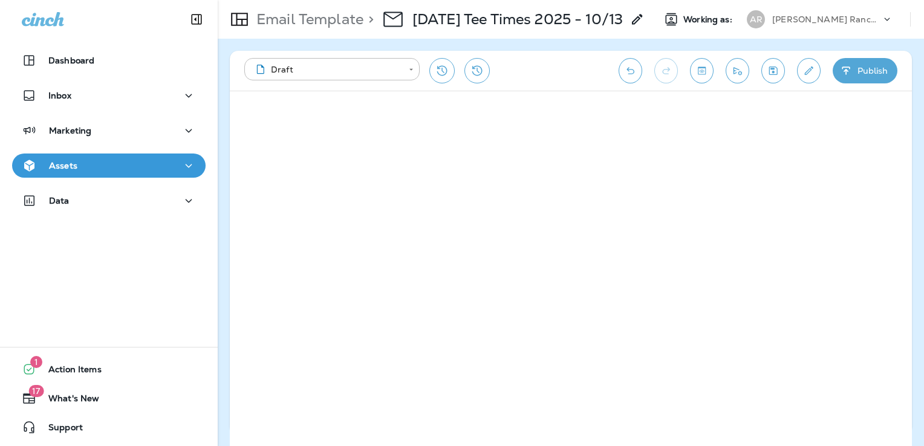
click at [844, 65] on icon "button" at bounding box center [846, 71] width 13 height 12
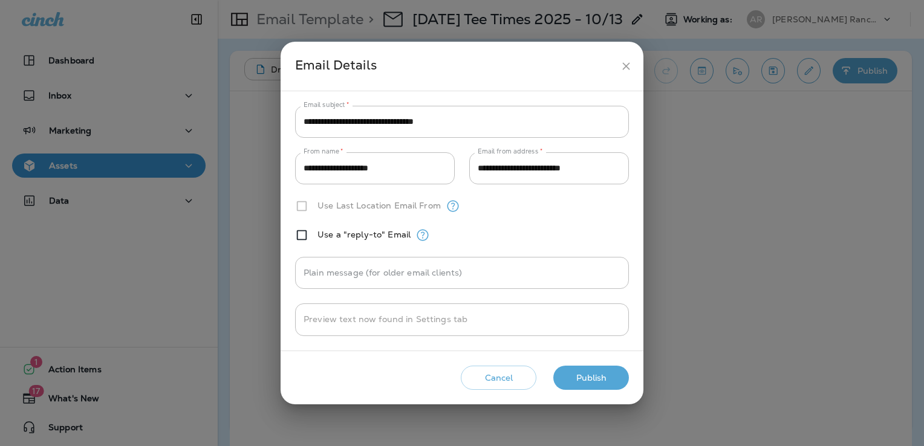
click at [593, 361] on div "Cancel Publish" at bounding box center [461, 378] width 343 height 34
click at [595, 380] on button "Publish" at bounding box center [591, 378] width 76 height 25
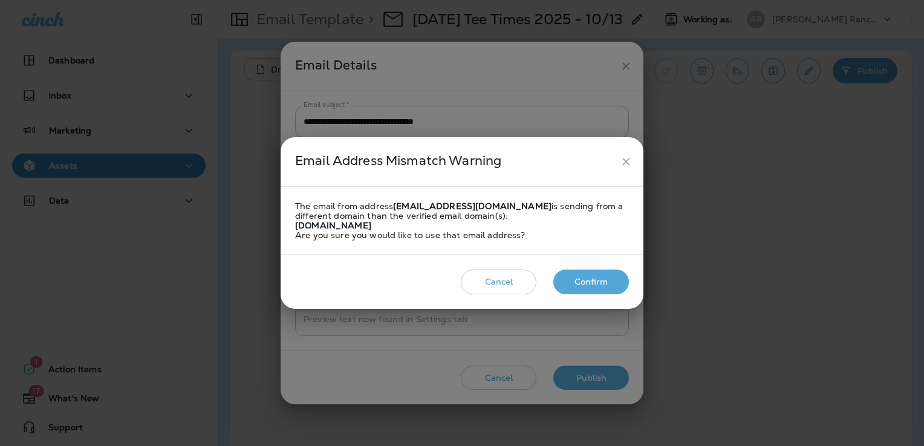
click at [609, 291] on button "Confirm" at bounding box center [591, 282] width 76 height 25
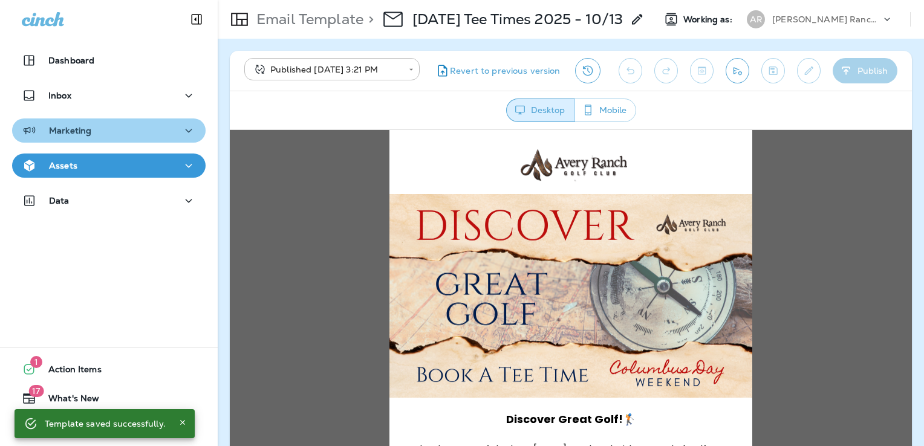
click at [121, 128] on div "Marketing" at bounding box center [109, 130] width 174 height 15
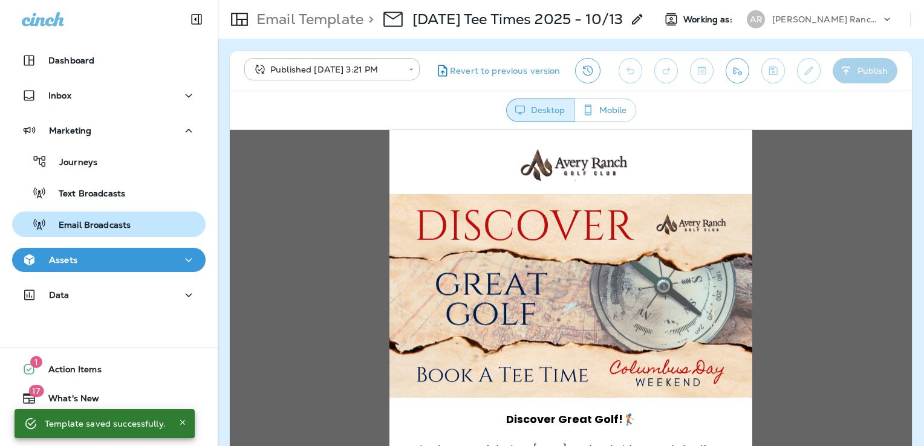
click at [131, 219] on div "Email Broadcasts" at bounding box center [109, 224] width 184 height 18
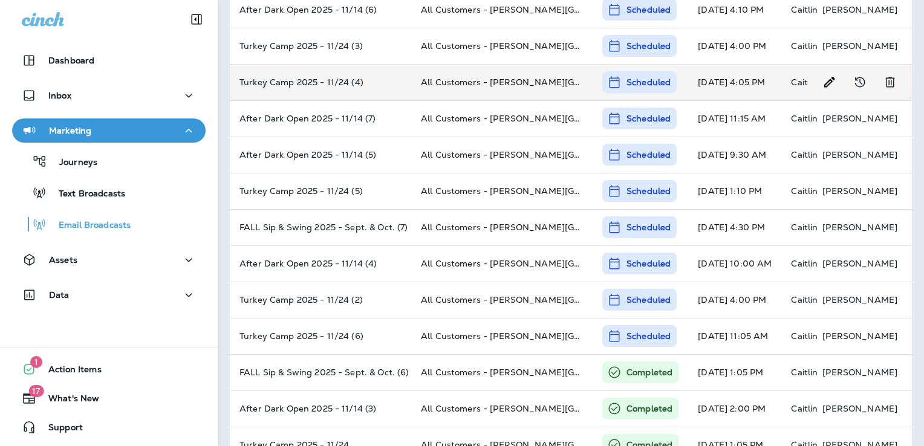
scroll to position [134, 0]
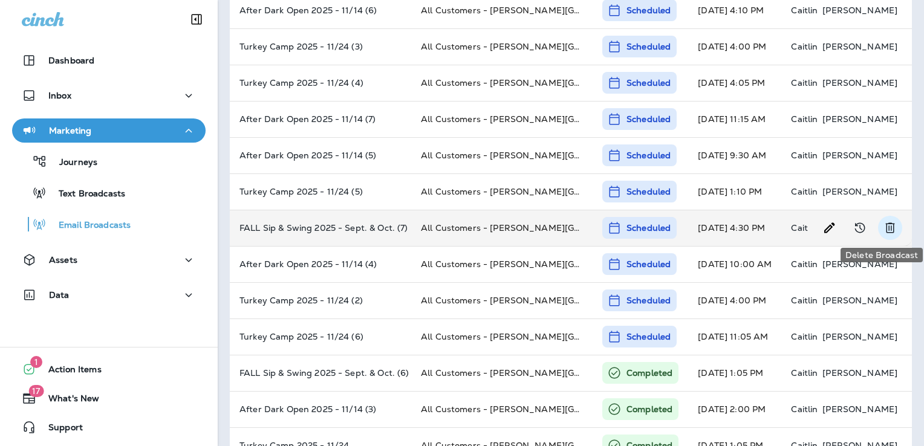
click at [883, 226] on icon "Delete Broadcast" at bounding box center [889, 228] width 15 height 15
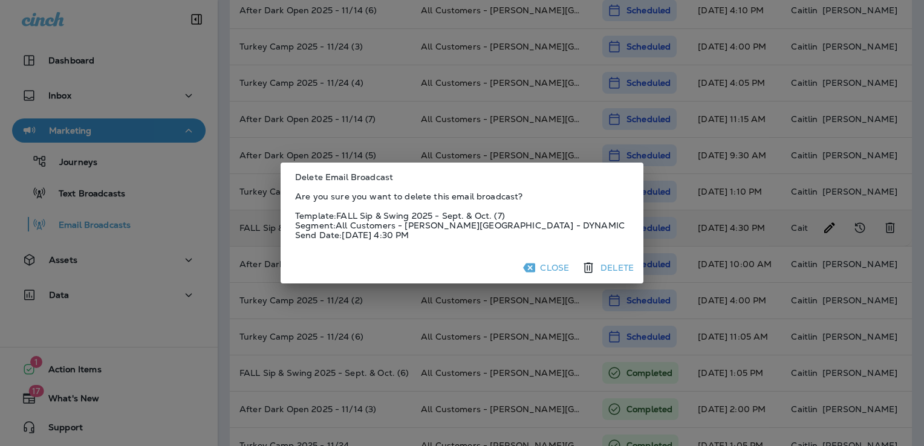
click at [620, 265] on button "Delete" at bounding box center [608, 268] width 60 height 22
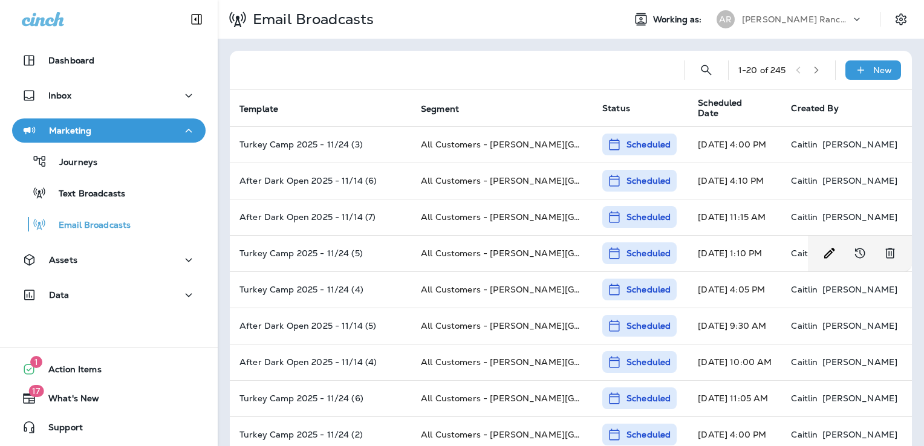
scroll to position [0, 0]
click at [854, 75] on icon at bounding box center [860, 70] width 13 height 12
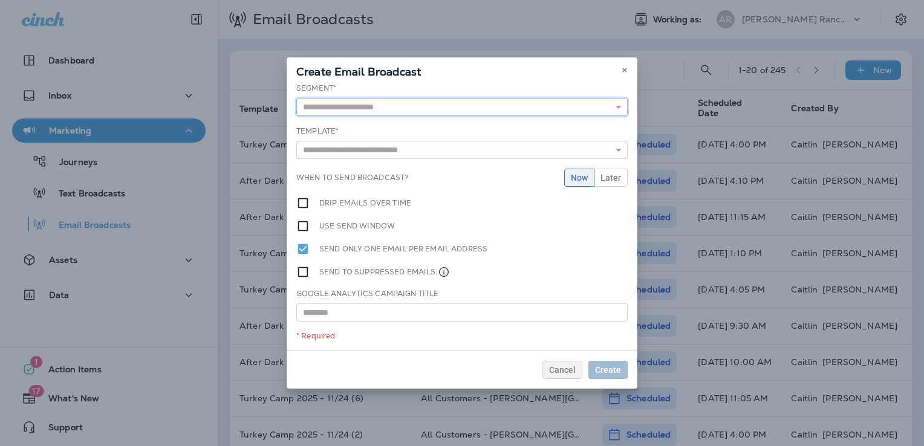
click at [430, 104] on input "text" at bounding box center [461, 107] width 331 height 18
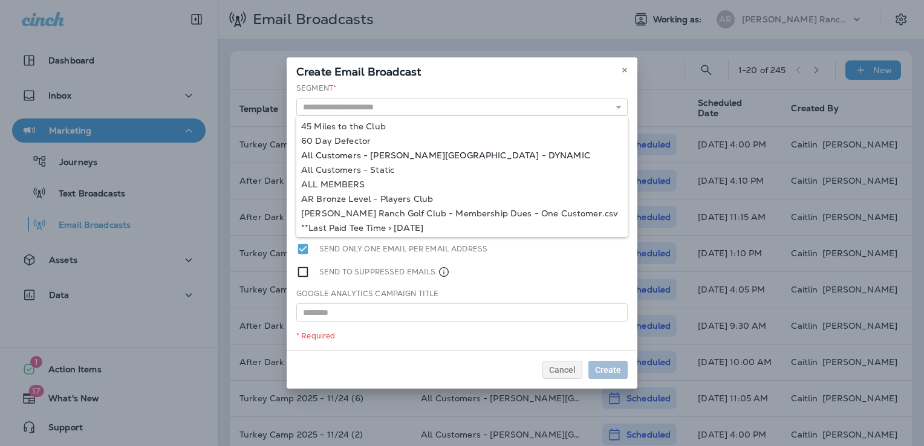
type input "**********"
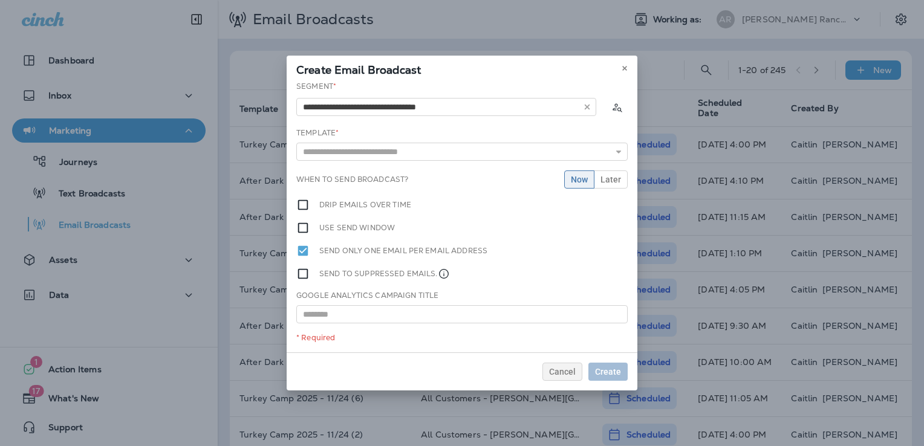
click at [403, 152] on div "**********" at bounding box center [462, 216] width 351 height 271
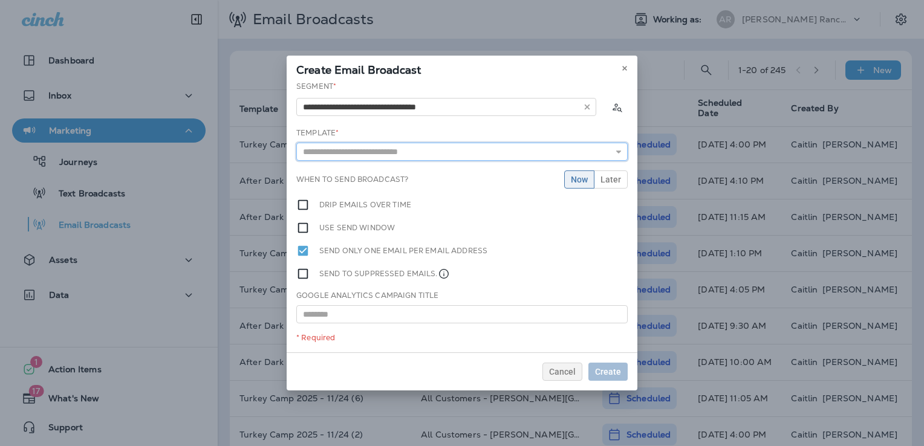
click at [399, 151] on input "text" at bounding box center [461, 152] width 331 height 18
type input "**********"
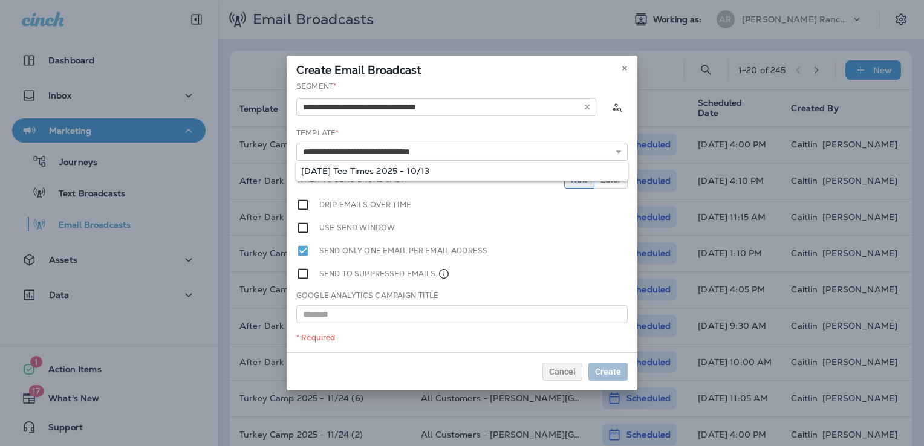
click at [411, 173] on div "**********" at bounding box center [462, 216] width 351 height 271
click at [616, 175] on span "Later" at bounding box center [610, 179] width 21 height 8
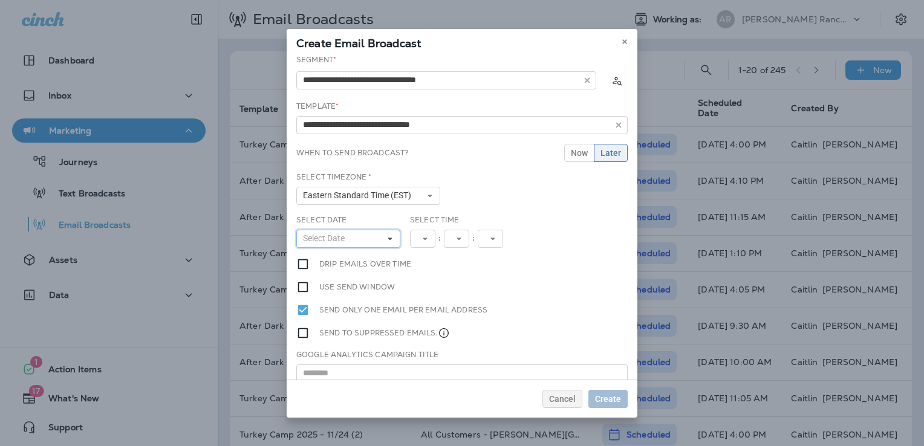
click at [361, 236] on button "Select Date" at bounding box center [348, 239] width 104 height 18
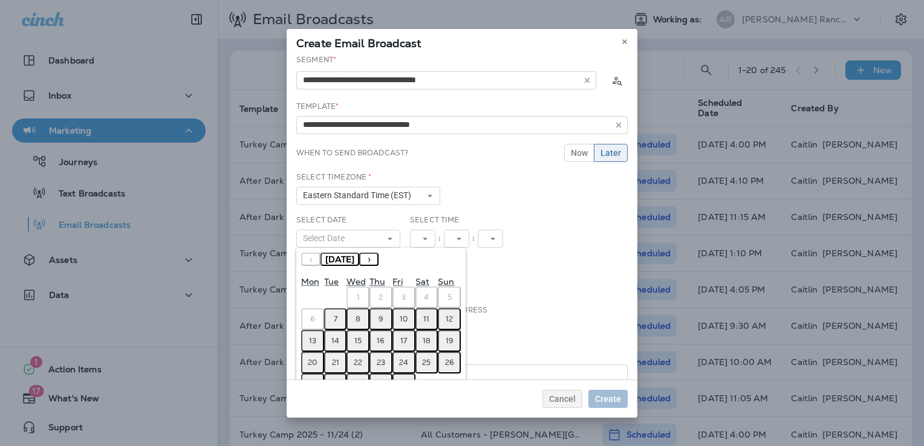
click at [334, 318] on abbr "7" at bounding box center [336, 319] width 4 height 10
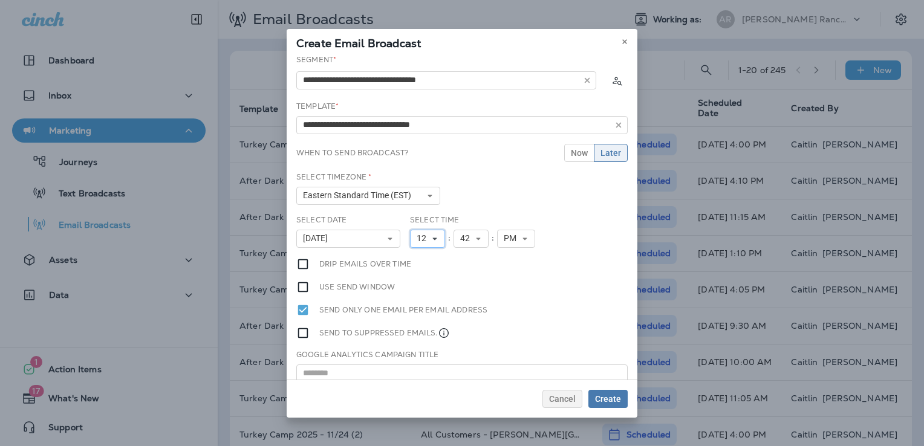
click at [430, 233] on button "12" at bounding box center [427, 239] width 35 height 18
click at [421, 303] on link "4" at bounding box center [427, 301] width 35 height 15
click at [471, 238] on icon at bounding box center [473, 238] width 7 height 7
click at [462, 260] on link "00" at bounding box center [465, 258] width 35 height 15
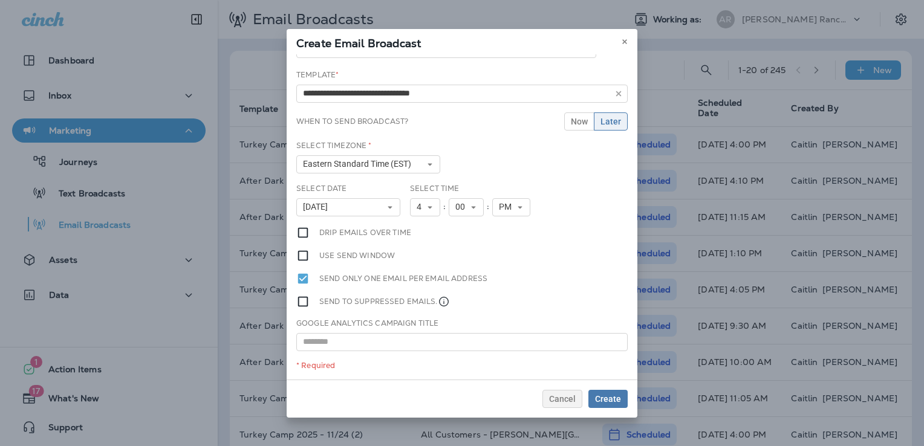
click at [403, 82] on div "**********" at bounding box center [461, 86] width 331 height 33
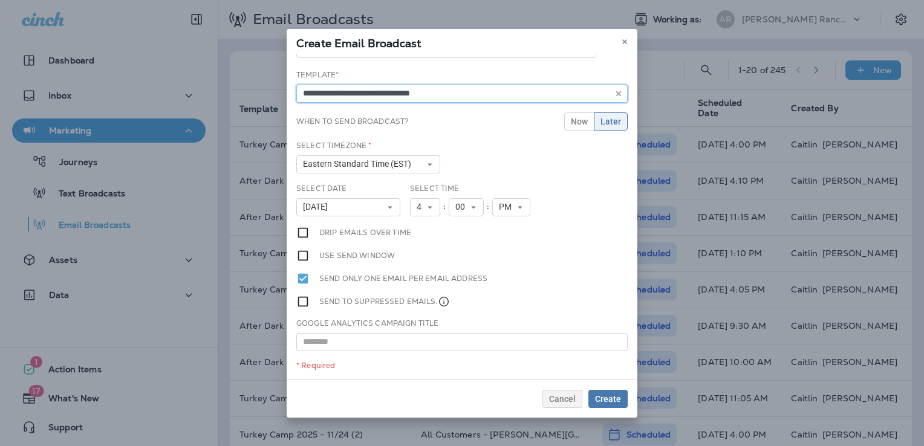
click at [404, 93] on input "**********" at bounding box center [461, 94] width 331 height 18
click at [400, 335] on input "text" at bounding box center [461, 342] width 331 height 18
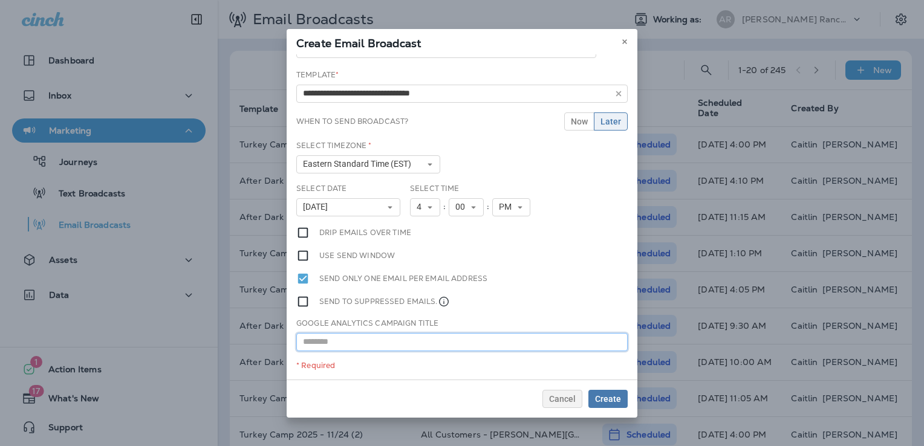
paste input "**********"
type input "**********"
click at [617, 403] on span "Create" at bounding box center [608, 399] width 26 height 8
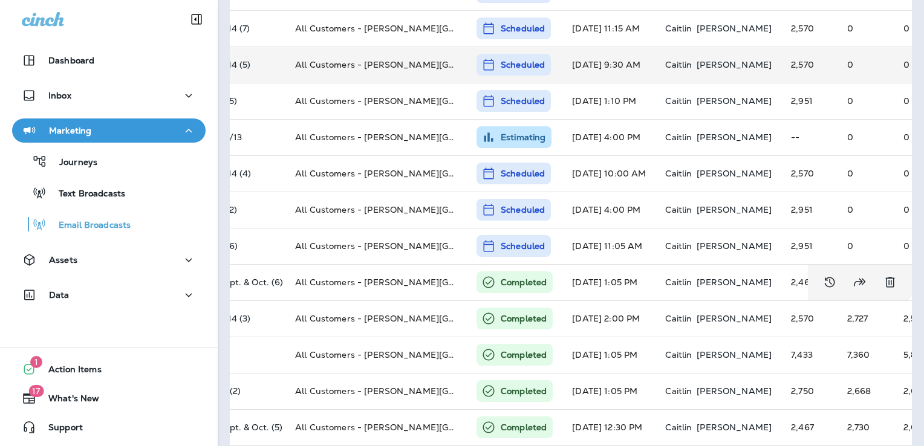
scroll to position [0, 0]
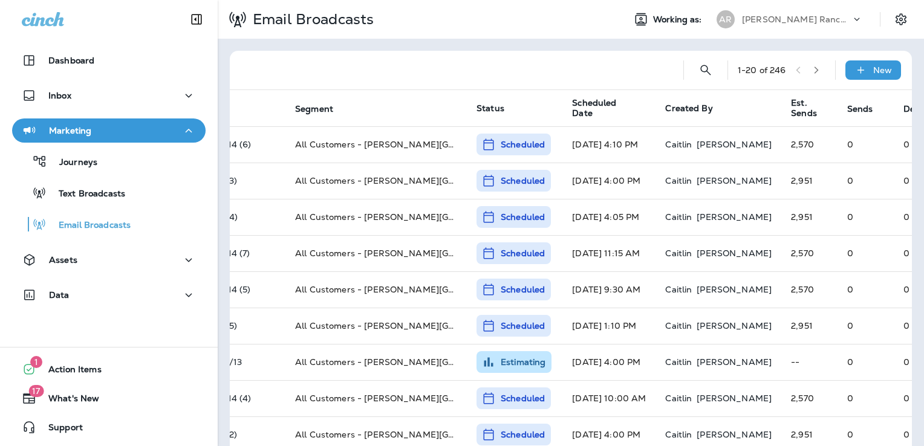
click at [800, 19] on p "[PERSON_NAME] Ranch Golf Club" at bounding box center [796, 20] width 109 height 10
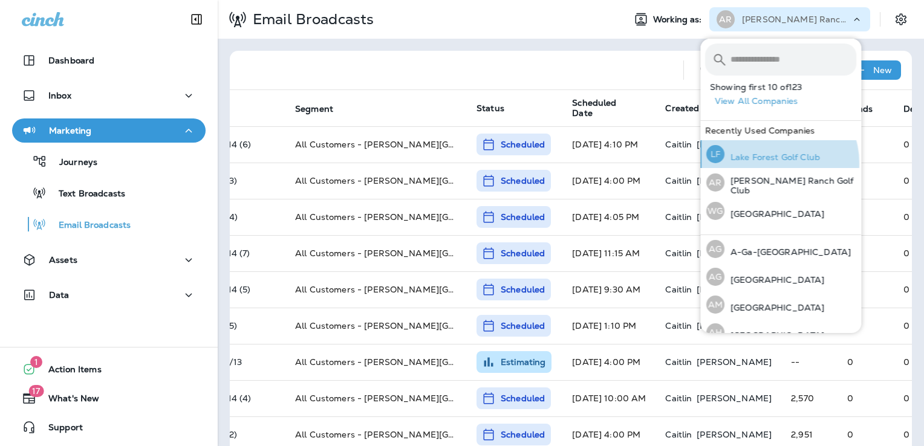
click at [774, 163] on div "[PERSON_NAME] Forest Golf Club" at bounding box center [762, 154] width 123 height 28
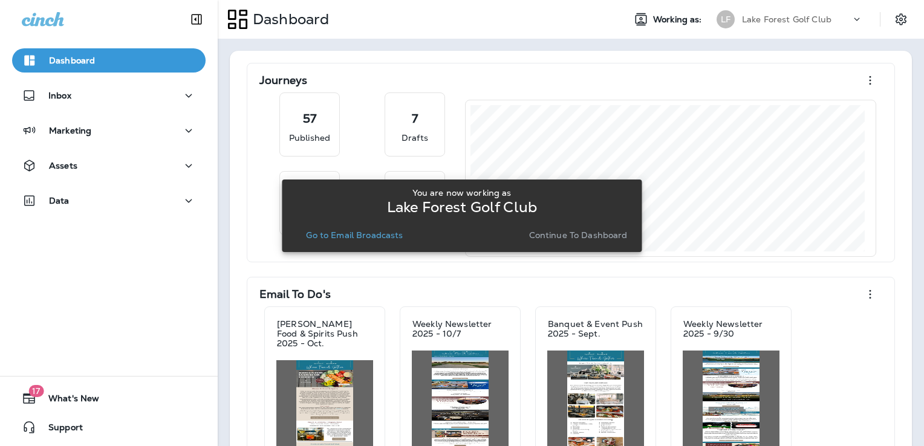
click at [355, 238] on p "Go to Email Broadcasts" at bounding box center [354, 235] width 97 height 10
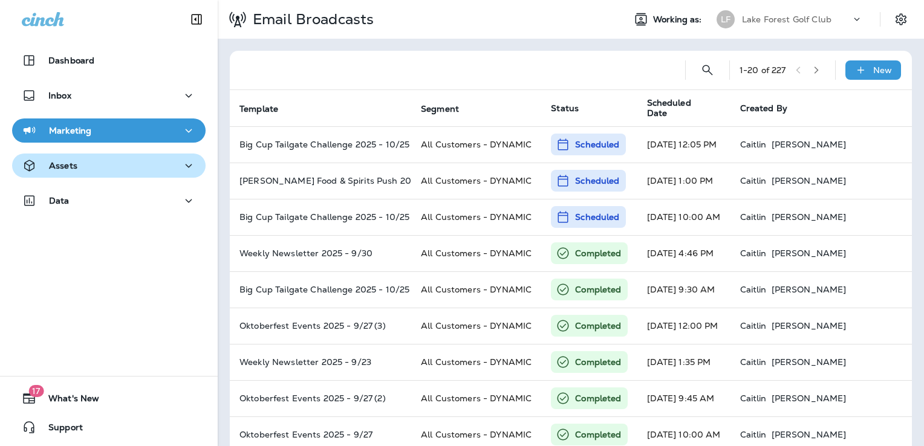
click at [145, 163] on div "Assets" at bounding box center [109, 165] width 174 height 15
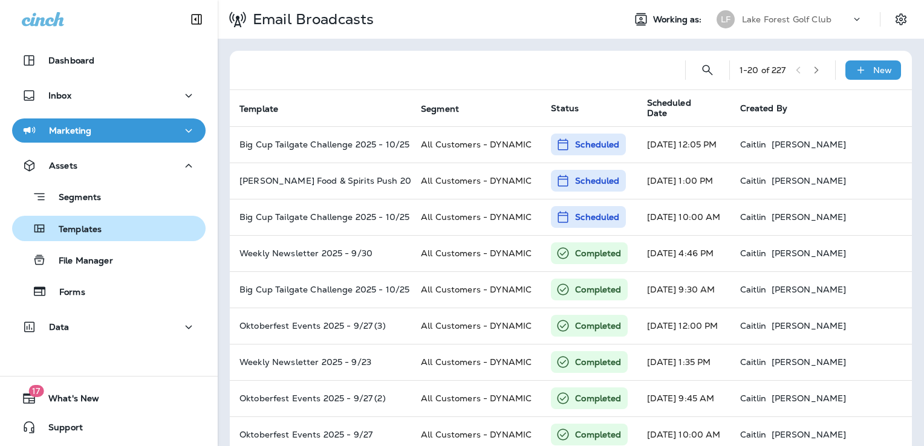
click at [123, 229] on div "Templates" at bounding box center [109, 228] width 184 height 18
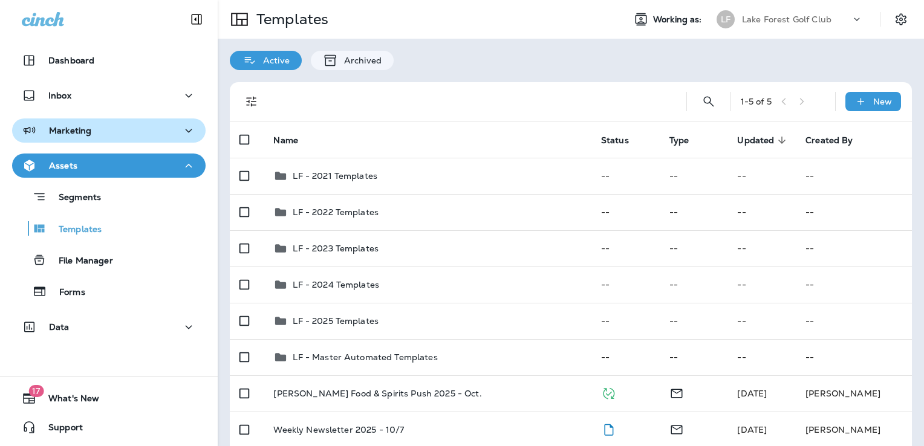
click at [94, 132] on div "Marketing" at bounding box center [109, 130] width 174 height 15
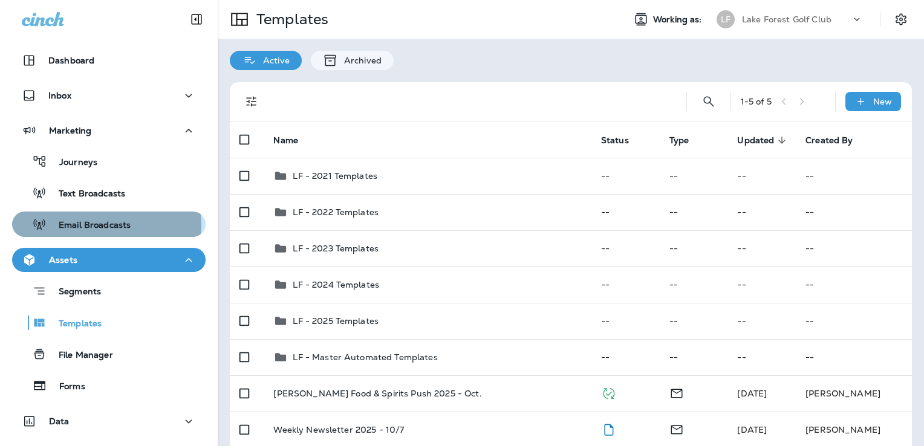
click at [105, 225] on p "Email Broadcasts" at bounding box center [89, 225] width 84 height 11
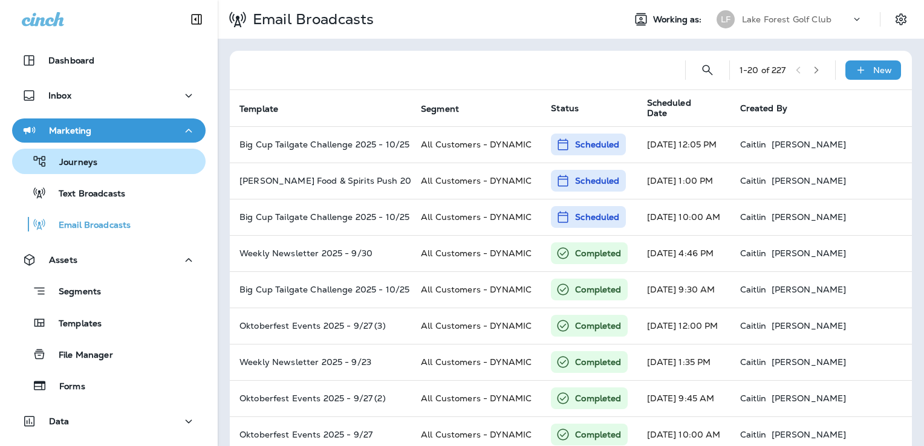
click at [100, 165] on div "Journeys" at bounding box center [109, 161] width 184 height 18
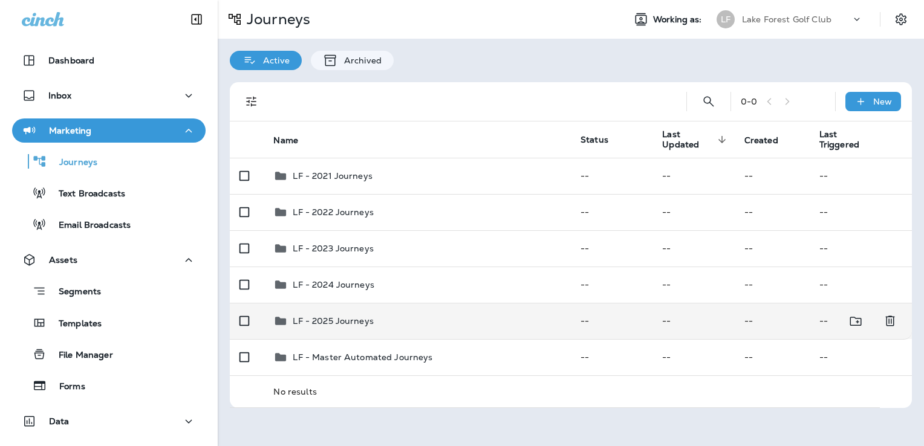
click at [459, 335] on td "LF - 2025 Journeys" at bounding box center [417, 321] width 307 height 36
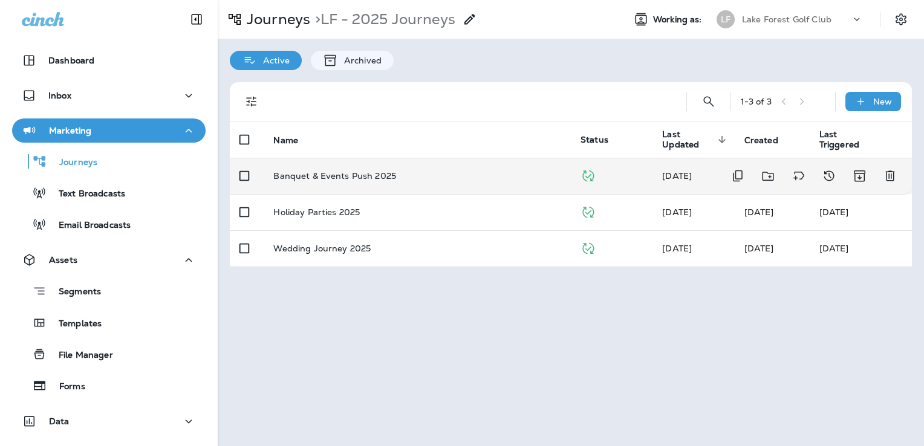
click at [448, 173] on div "Banquet & Events Push 2025" at bounding box center [417, 176] width 288 height 10
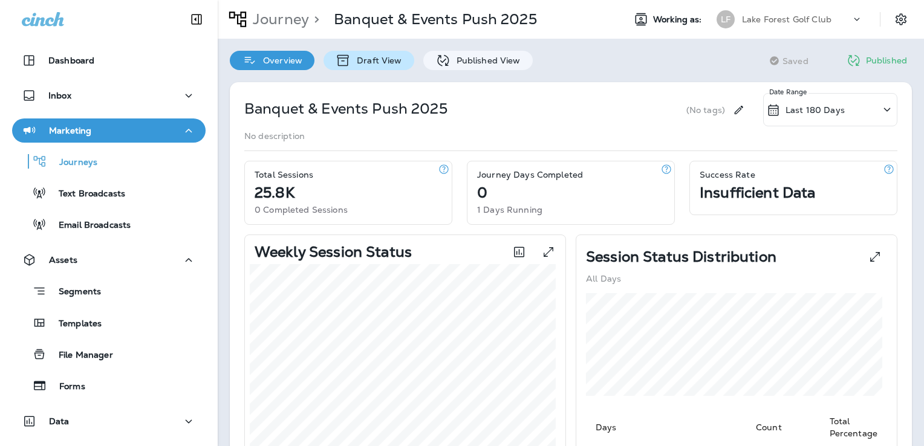
click at [387, 65] on p "Draft View" at bounding box center [376, 61] width 51 height 10
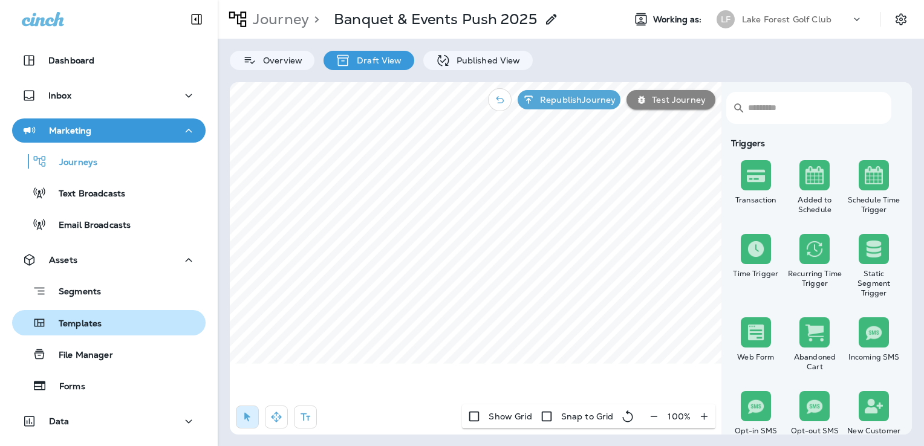
click at [89, 332] on button "Templates" at bounding box center [108, 322] width 193 height 25
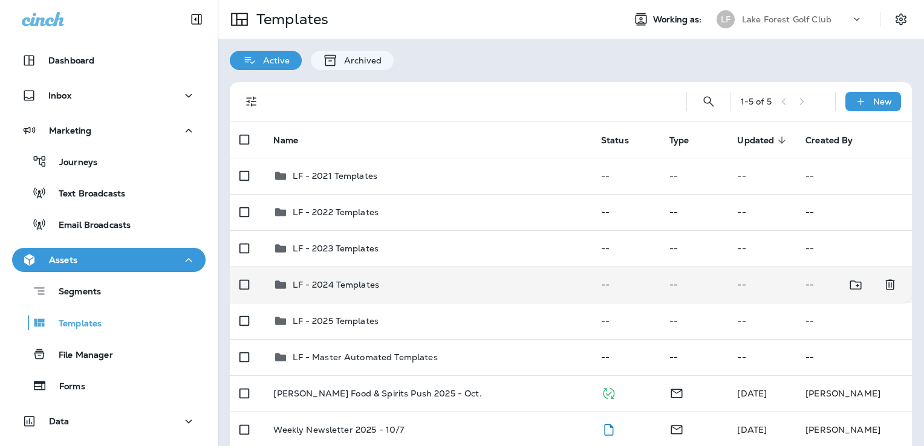
scroll to position [123, 0]
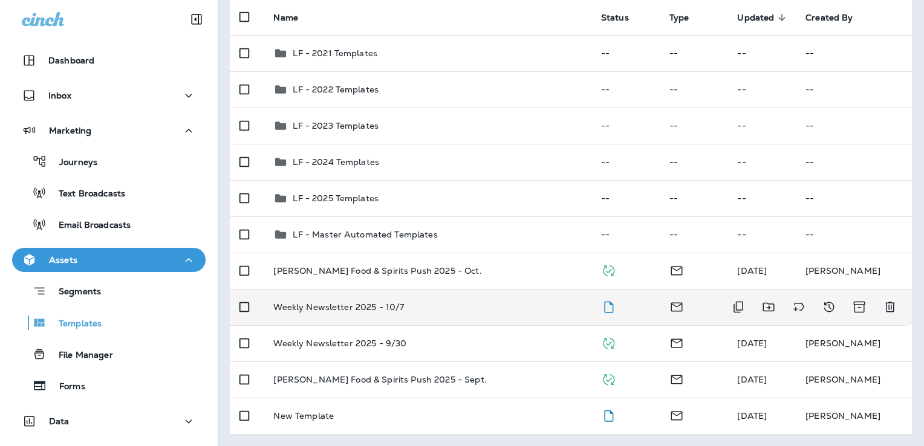
click at [445, 311] on div "Weekly Newsletter 2025 - 10/7" at bounding box center [427, 307] width 308 height 10
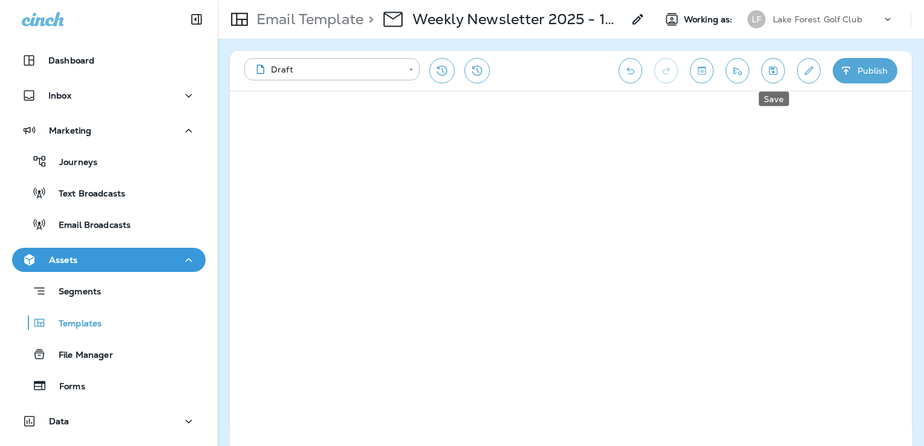
click at [781, 66] on button "Save" at bounding box center [773, 70] width 24 height 25
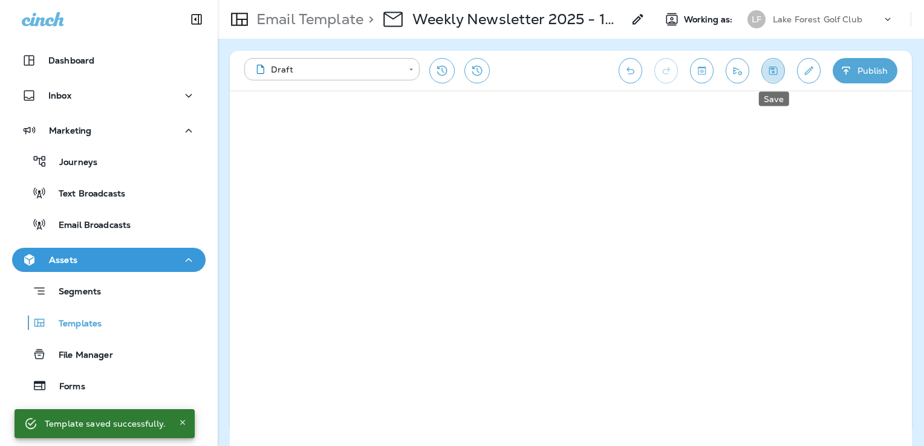
click at [771, 71] on icon "Save" at bounding box center [772, 71] width 13 height 12
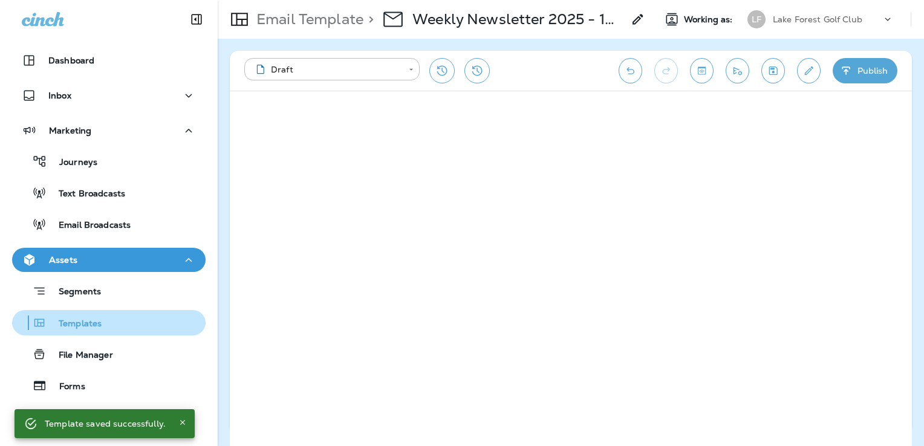
click at [102, 325] on div "Templates" at bounding box center [109, 323] width 184 height 18
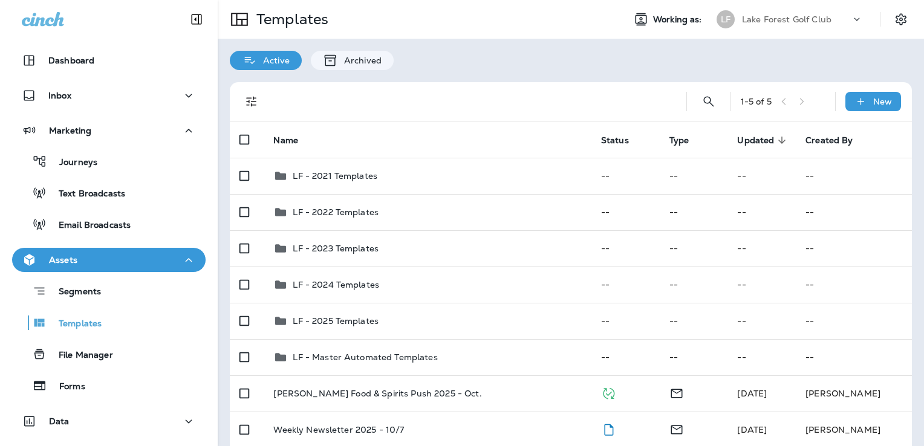
drag, startPoint x: 486, startPoint y: 132, endPoint x: 429, endPoint y: 111, distance: 61.4
click at [429, 111] on div at bounding box center [469, 101] width 393 height 39
drag, startPoint x: 432, startPoint y: 121, endPoint x: 409, endPoint y: 112, distance: 25.0
click at [409, 112] on div at bounding box center [469, 101] width 393 height 39
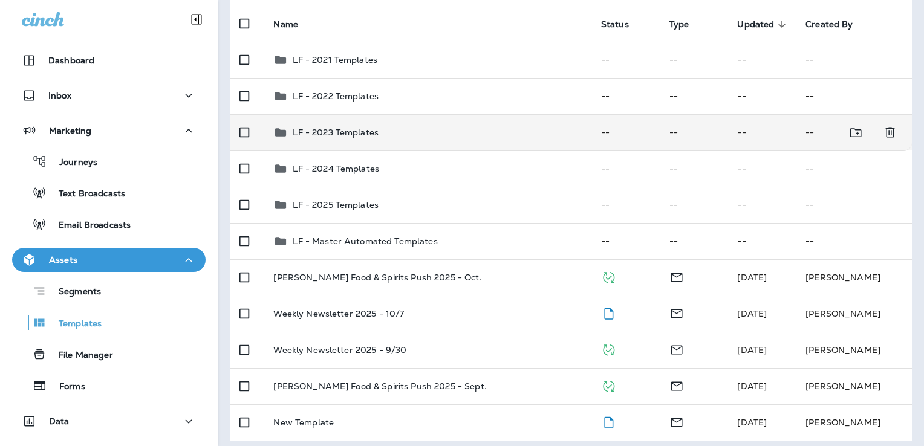
scroll to position [123, 0]
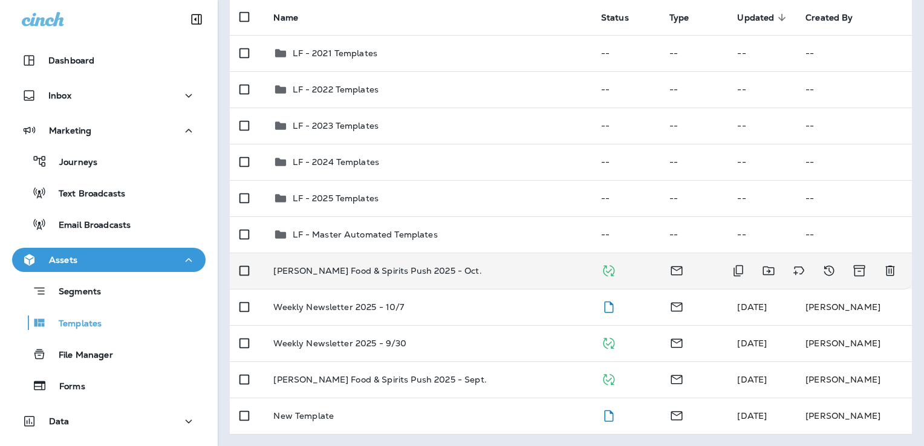
click at [467, 263] on td "[PERSON_NAME] Food & Spirits Push 2025 - Oct." at bounding box center [427, 271] width 327 height 36
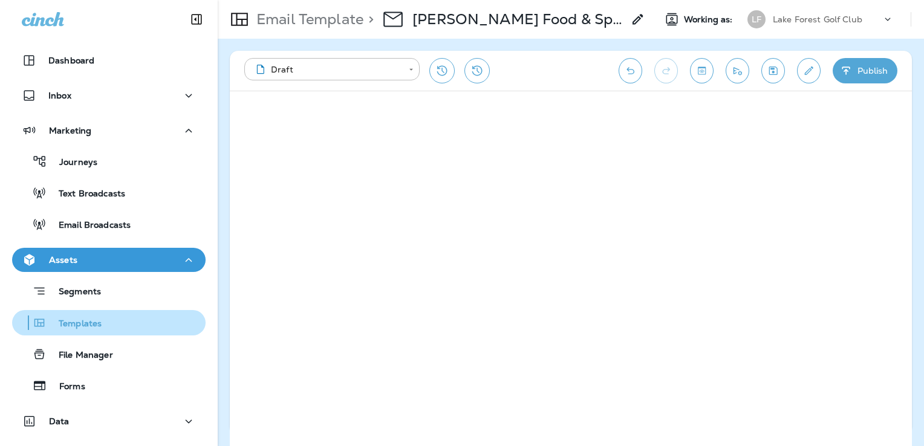
click at [104, 323] on div "Templates" at bounding box center [109, 323] width 184 height 18
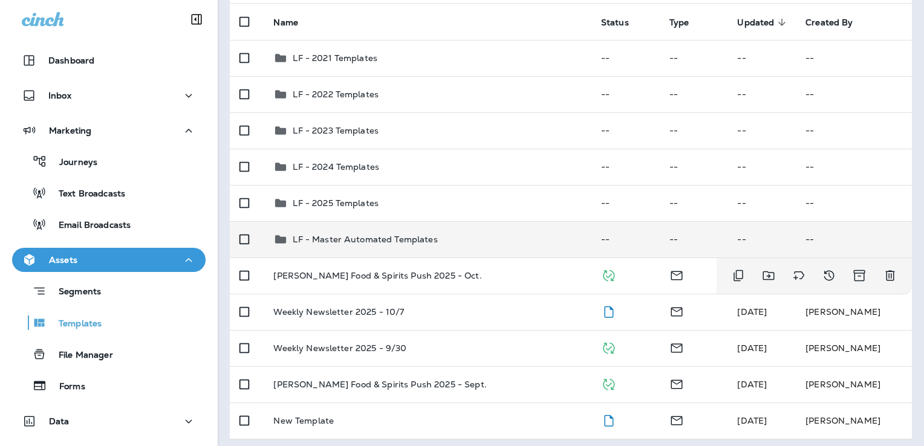
scroll to position [118, 0]
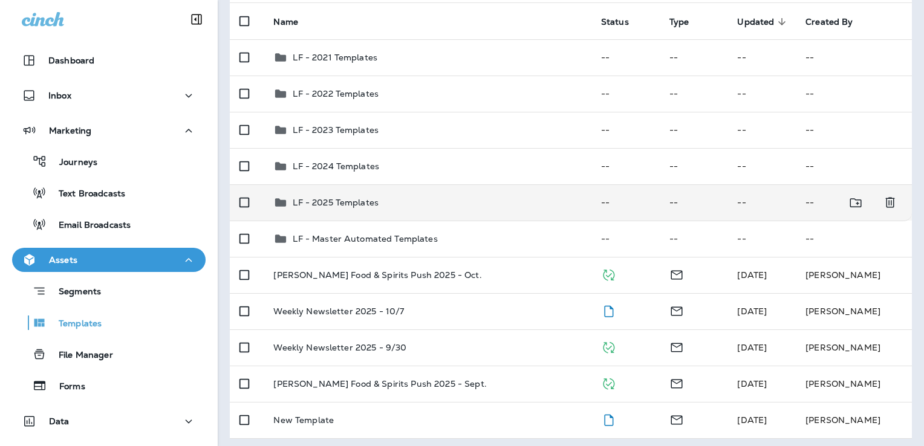
click at [482, 209] on div "LF - 2025 Templates" at bounding box center [427, 202] width 308 height 15
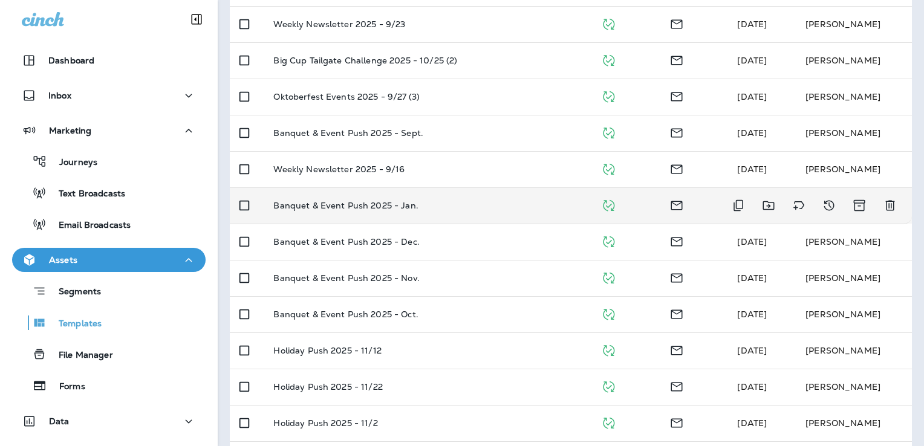
scroll to position [187, 0]
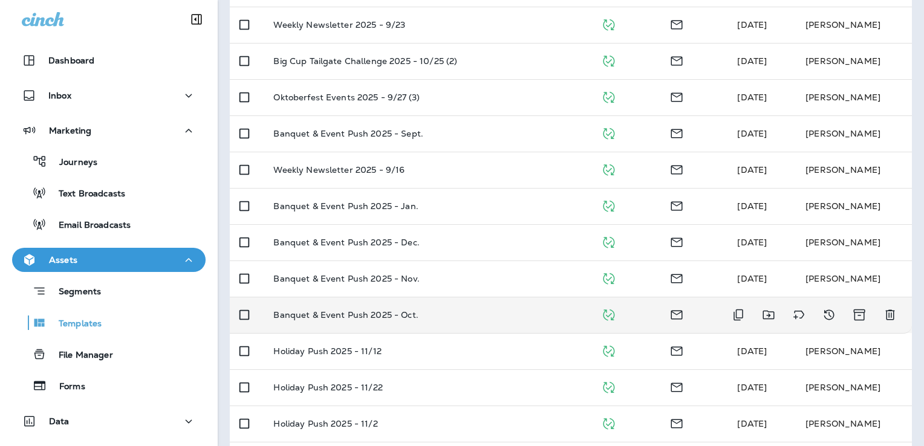
click at [479, 322] on td "Banquet & Event Push 2025 - Oct." at bounding box center [427, 315] width 327 height 36
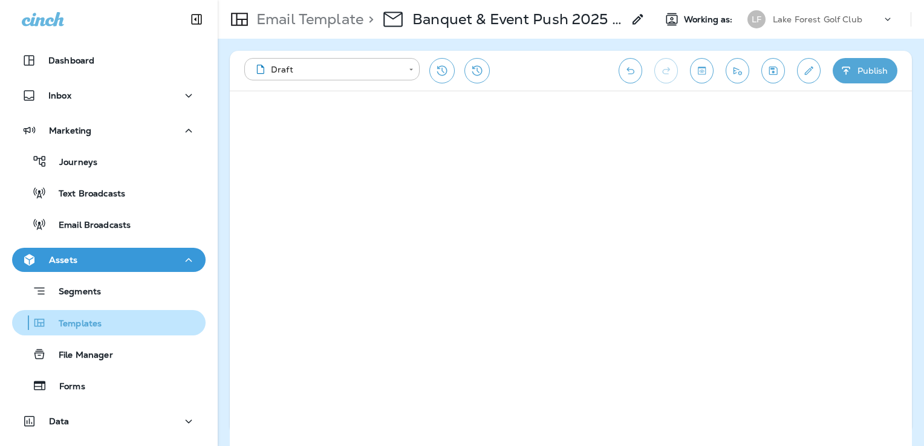
click at [94, 320] on p "Templates" at bounding box center [74, 324] width 55 height 11
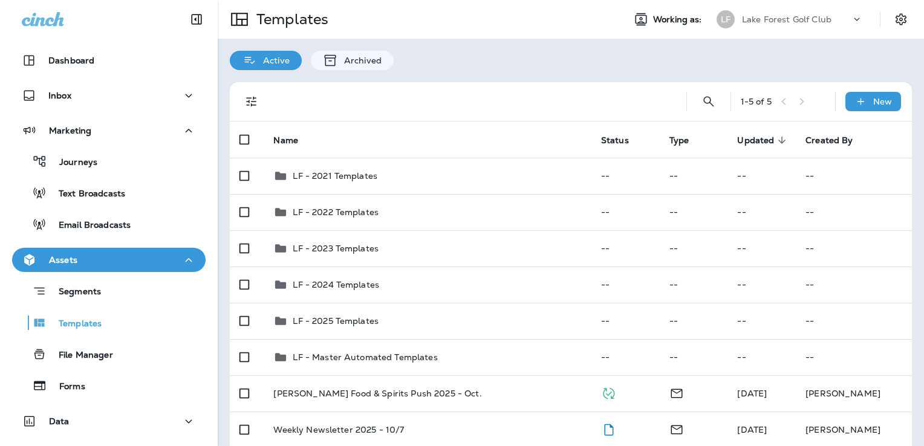
click at [798, 19] on p "Lake Forest Golf Club" at bounding box center [786, 20] width 89 height 10
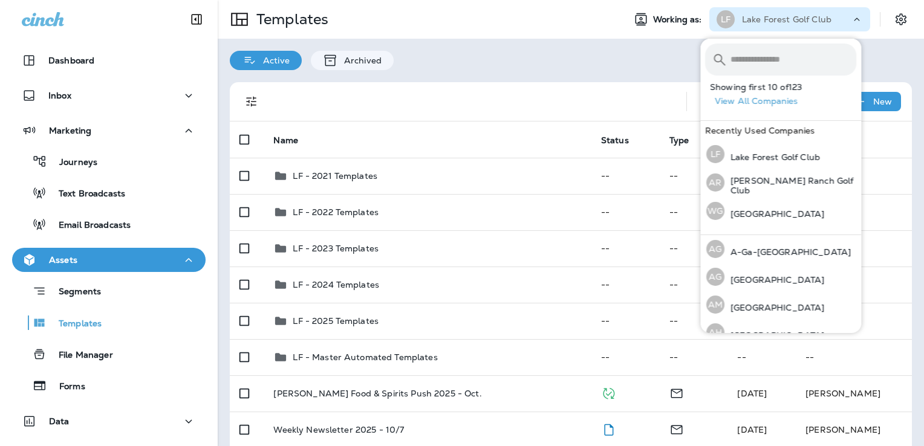
click at [760, 71] on input "text" at bounding box center [793, 60] width 126 height 32
click at [769, 183] on p "[PERSON_NAME] Ranch Golf Club" at bounding box center [790, 185] width 132 height 19
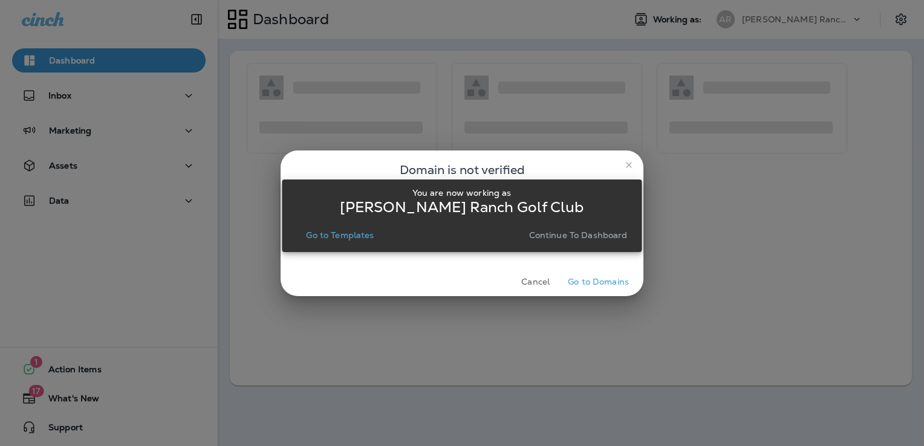
click at [346, 235] on p "Go to Templates" at bounding box center [340, 235] width 68 height 10
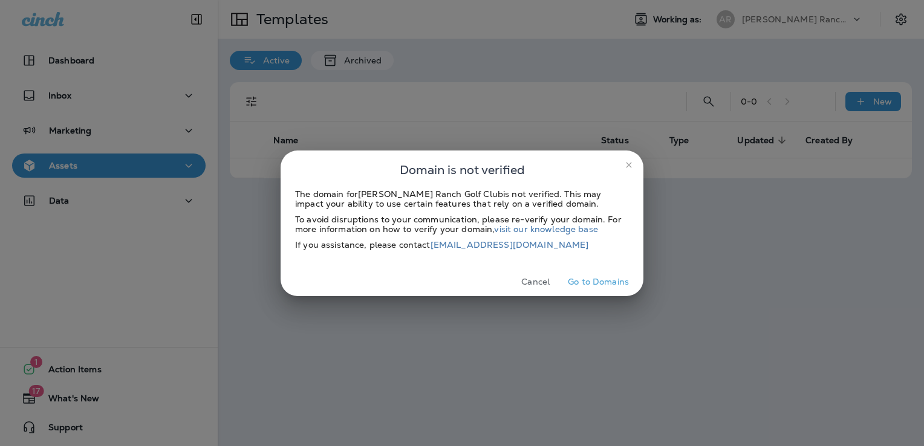
click at [528, 274] on button "Cancel" at bounding box center [535, 282] width 45 height 19
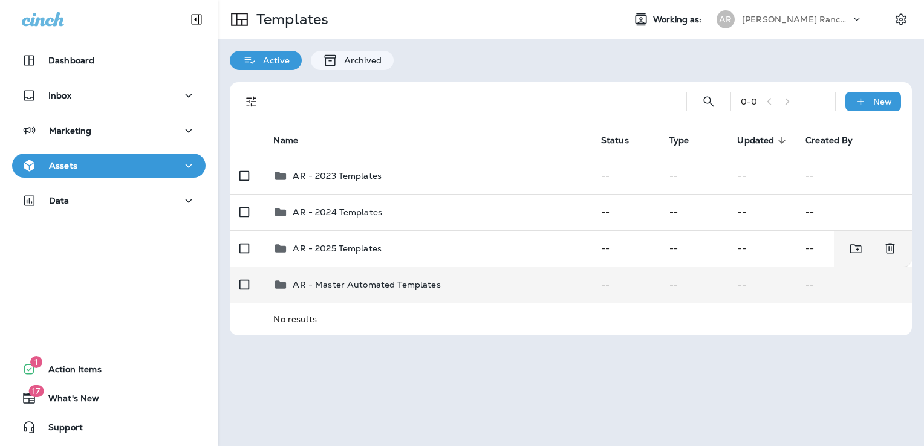
click at [448, 268] on td "AR - Master Automated Templates" at bounding box center [427, 285] width 327 height 36
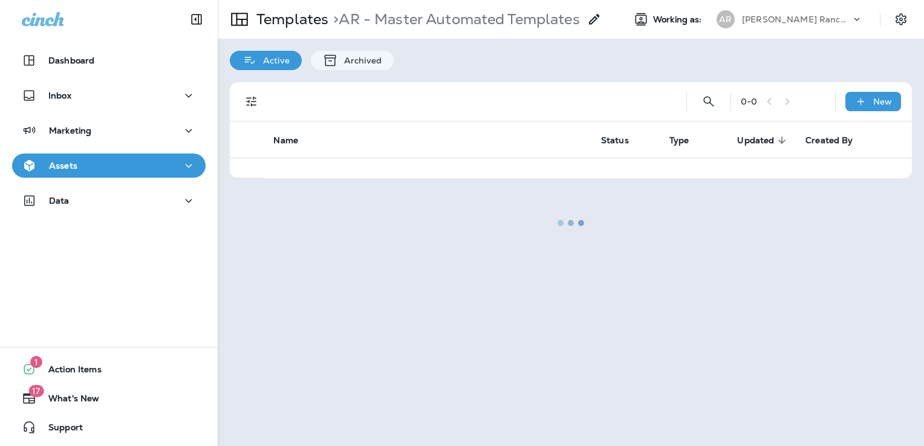
click at [106, 163] on div "Assets" at bounding box center [109, 165] width 174 height 15
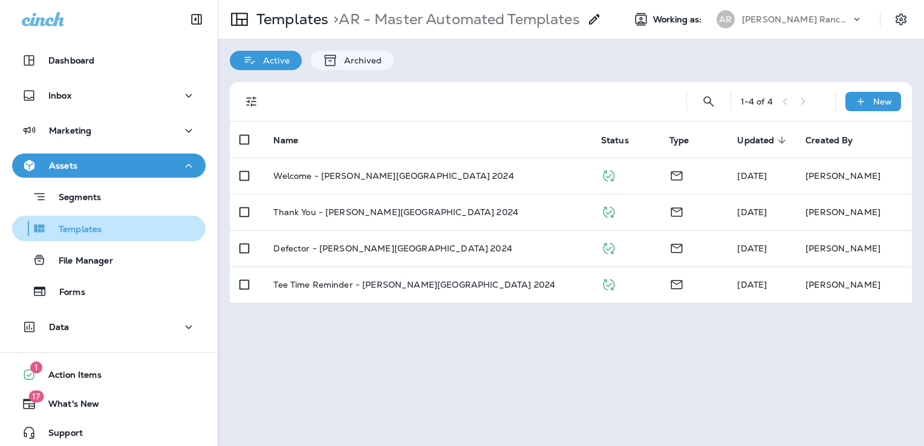
click at [124, 238] on button "Templates" at bounding box center [108, 228] width 193 height 25
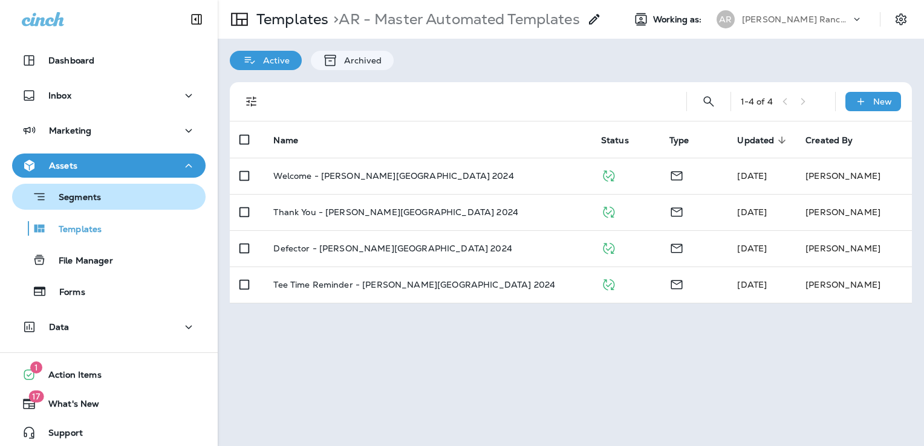
click at [120, 196] on div "Segments" at bounding box center [109, 196] width 184 height 19
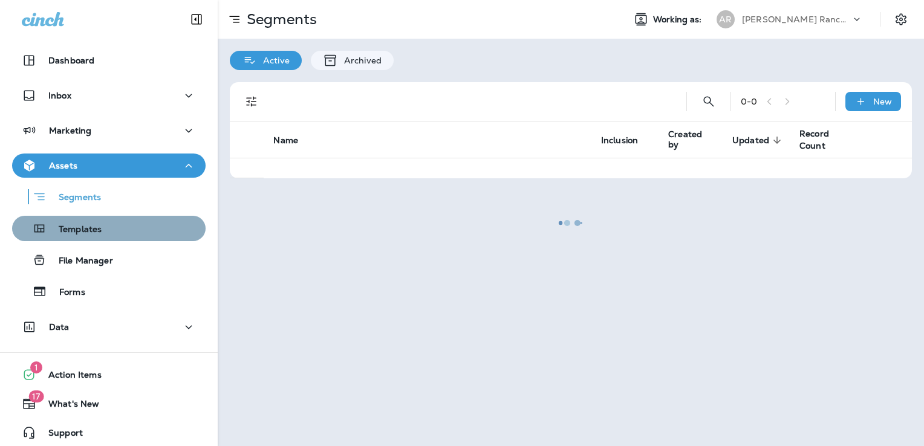
click at [116, 236] on div "Templates" at bounding box center [109, 228] width 184 height 18
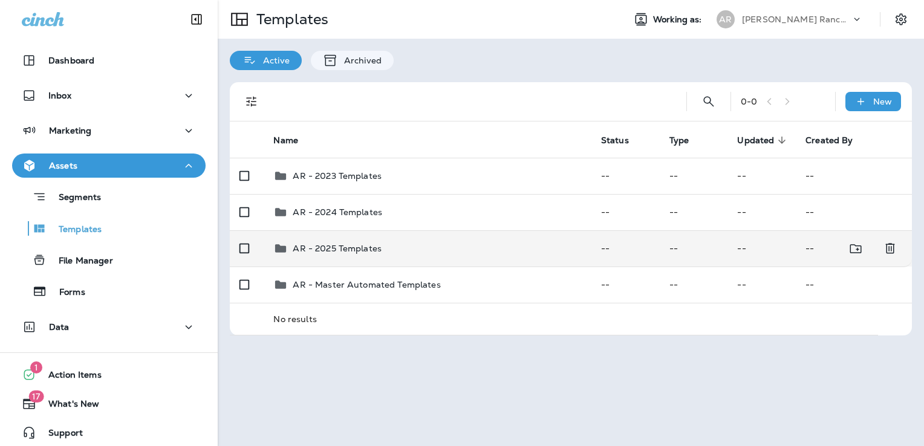
click at [426, 262] on td "AR - 2025 Templates" at bounding box center [427, 248] width 327 height 36
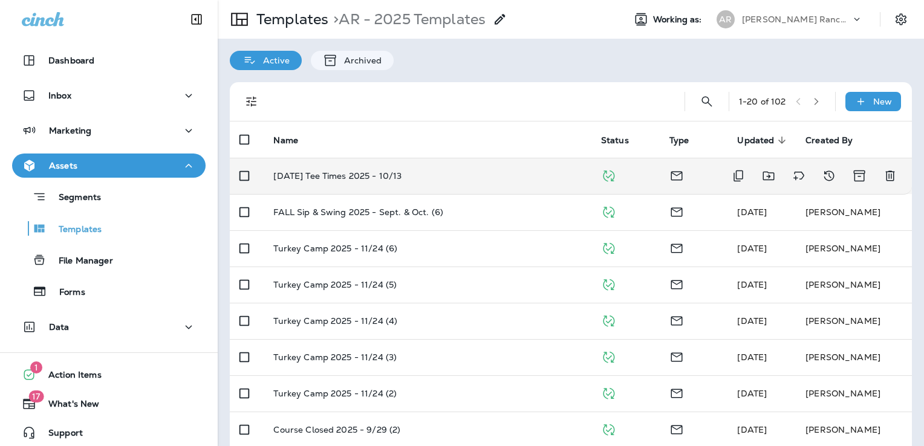
click at [401, 180] on p "[DATE] Tee Times 2025 - 10/13" at bounding box center [337, 176] width 128 height 10
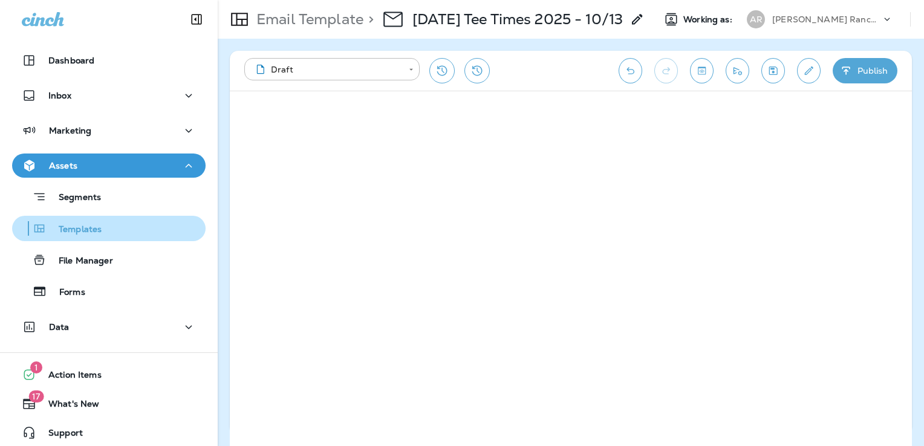
click at [100, 227] on p "Templates" at bounding box center [74, 229] width 55 height 11
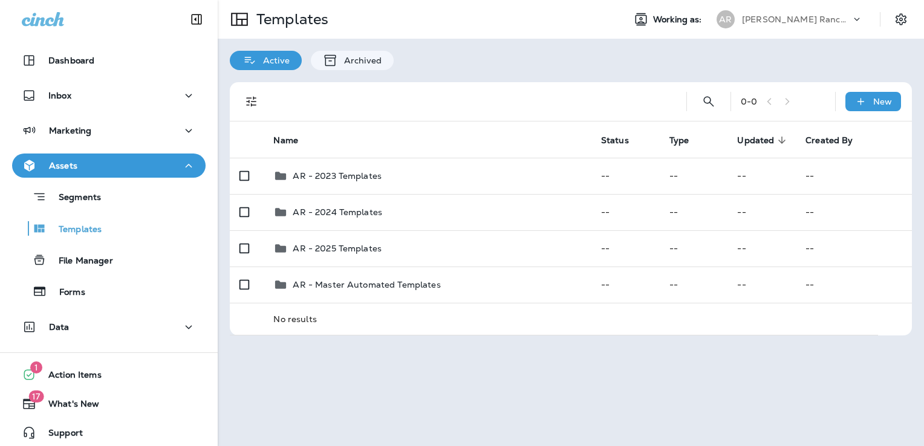
click at [792, 19] on p "[PERSON_NAME] Ranch Golf Club" at bounding box center [796, 20] width 109 height 10
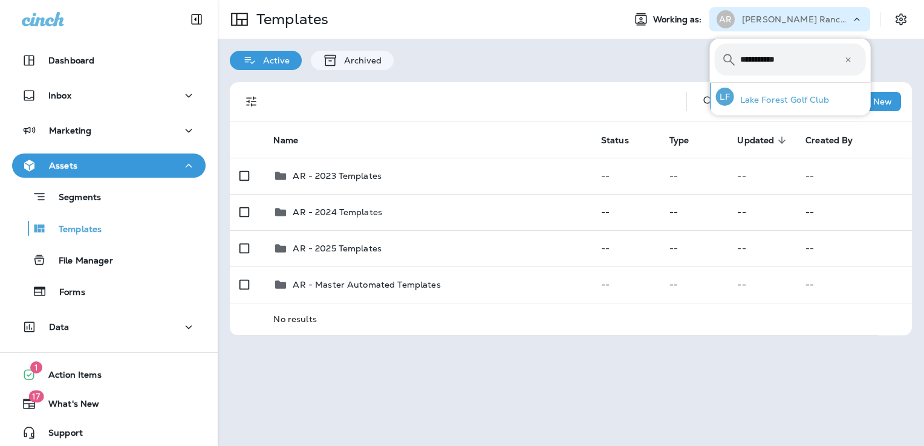
type input "**********"
click at [770, 97] on p "Lake Forest Golf Club" at bounding box center [782, 100] width 96 height 10
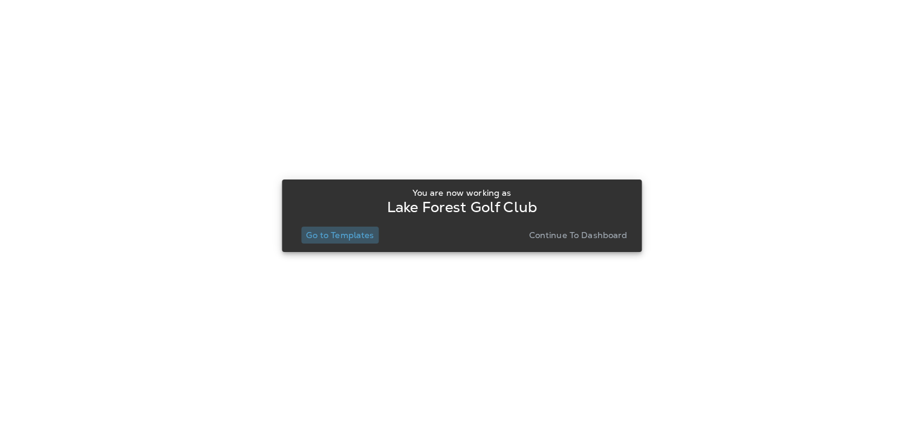
click at [330, 233] on p "Go to Templates" at bounding box center [340, 235] width 68 height 10
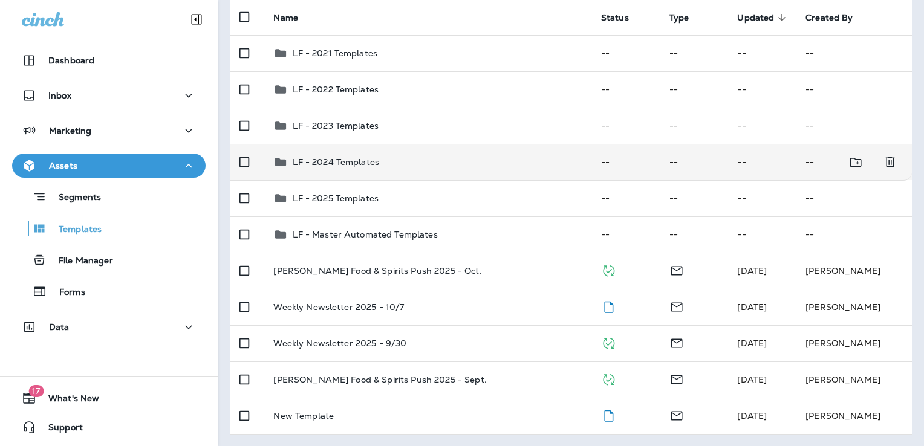
scroll to position [123, 0]
click at [444, 300] on td "Weekly Newsletter 2025 - 10/7" at bounding box center [427, 307] width 327 height 36
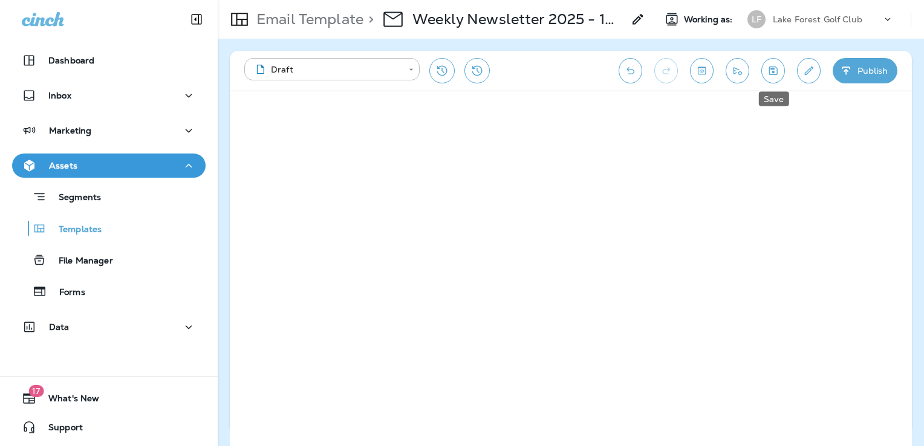
click at [774, 71] on icon "Save" at bounding box center [773, 70] width 8 height 8
click at [779, 69] on icon "Save" at bounding box center [772, 71] width 13 height 12
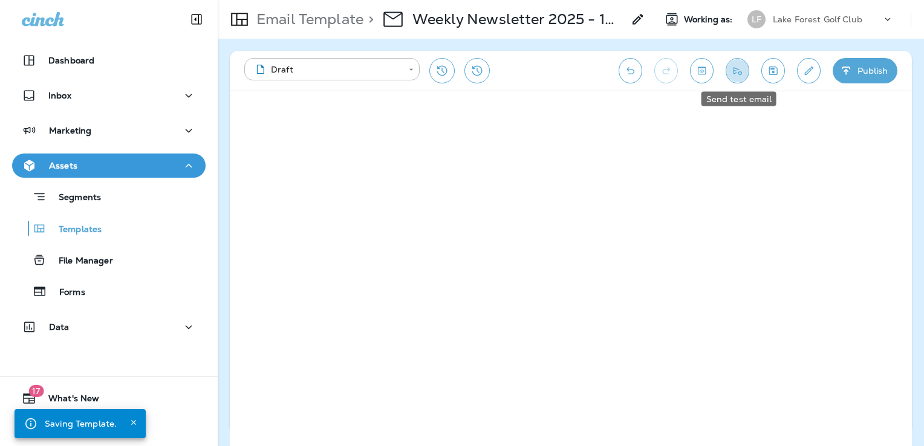
click at [737, 76] on icon "Send test email" at bounding box center [737, 71] width 13 height 12
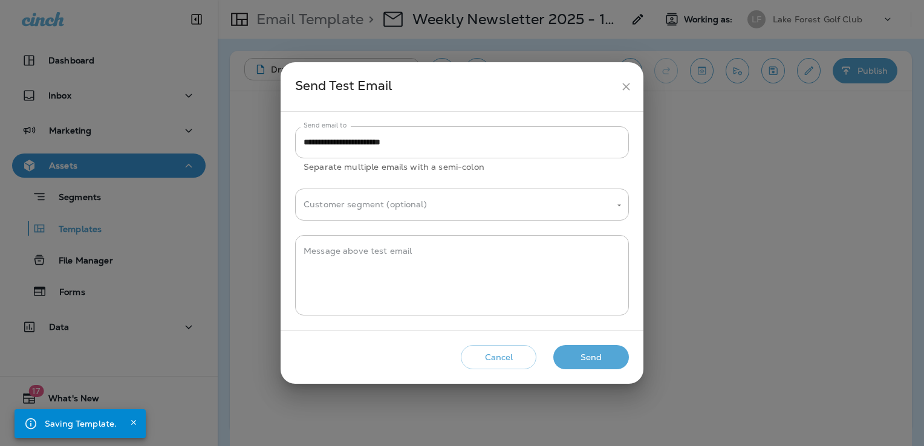
click at [578, 355] on button "Send" at bounding box center [591, 357] width 76 height 25
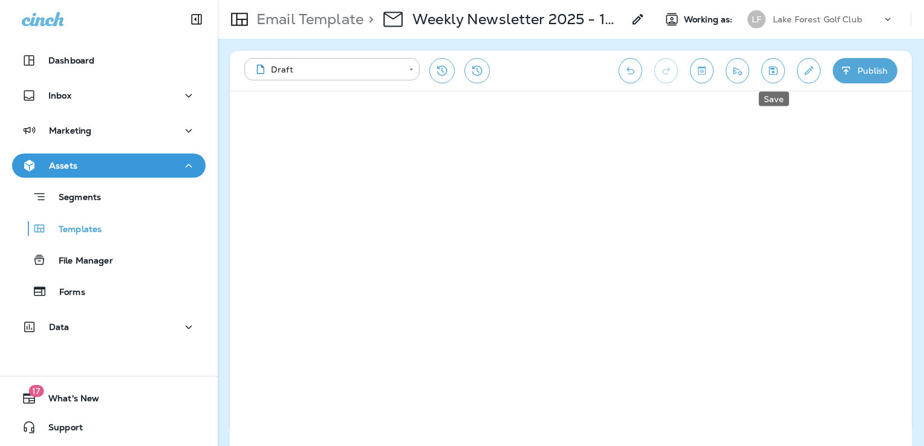
click at [779, 76] on icon "Save" at bounding box center [772, 71] width 13 height 12
click at [772, 72] on icon "Save" at bounding box center [773, 70] width 8 height 8
